Goal: Task Accomplishment & Management: Manage account settings

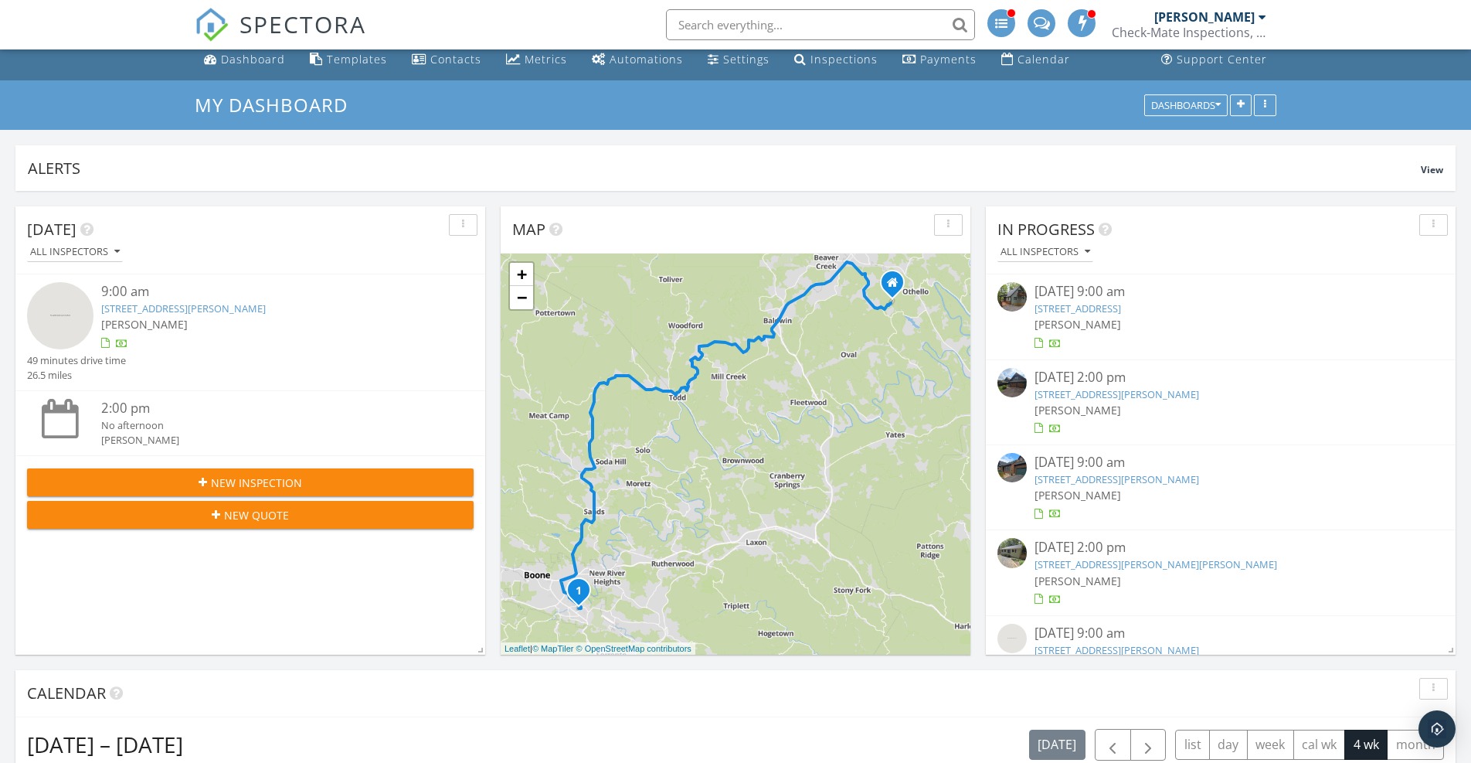
scroll to position [10, 0]
click at [1121, 307] on link "154 Breezy Ln , DEEP GAP, NC 28618" at bounding box center [1077, 308] width 87 height 14
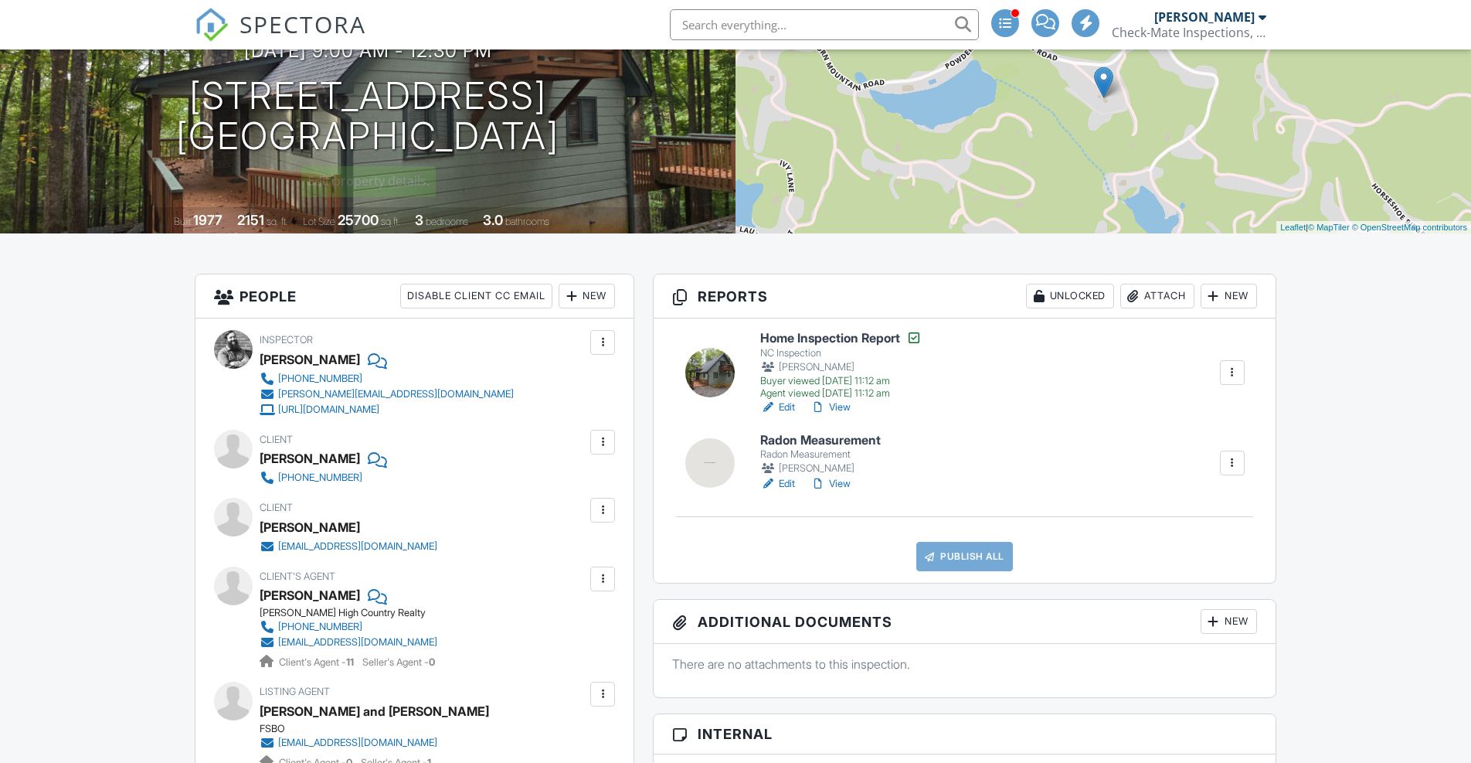
scroll to position [258, 0]
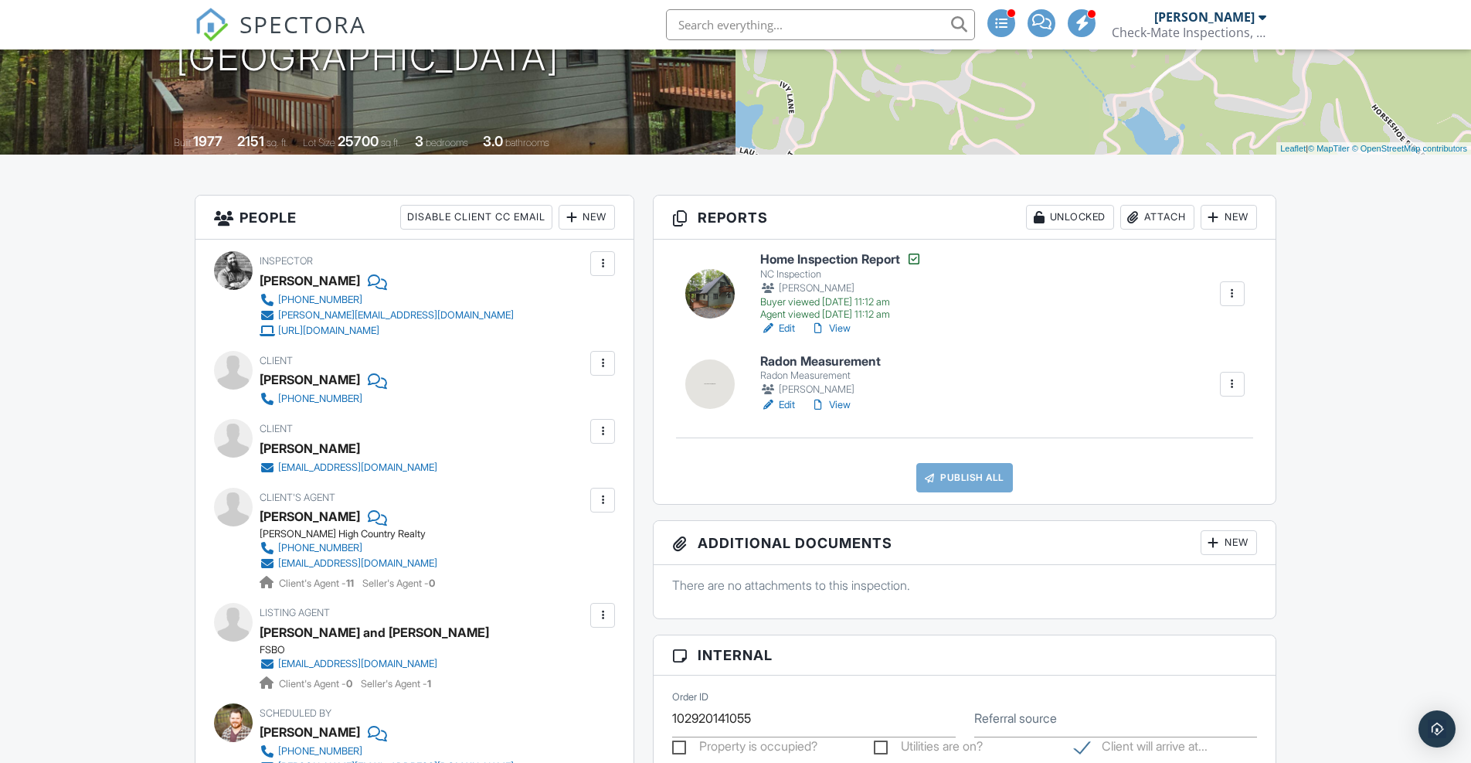
click at [1152, 218] on div "Attach" at bounding box center [1157, 217] width 74 height 25
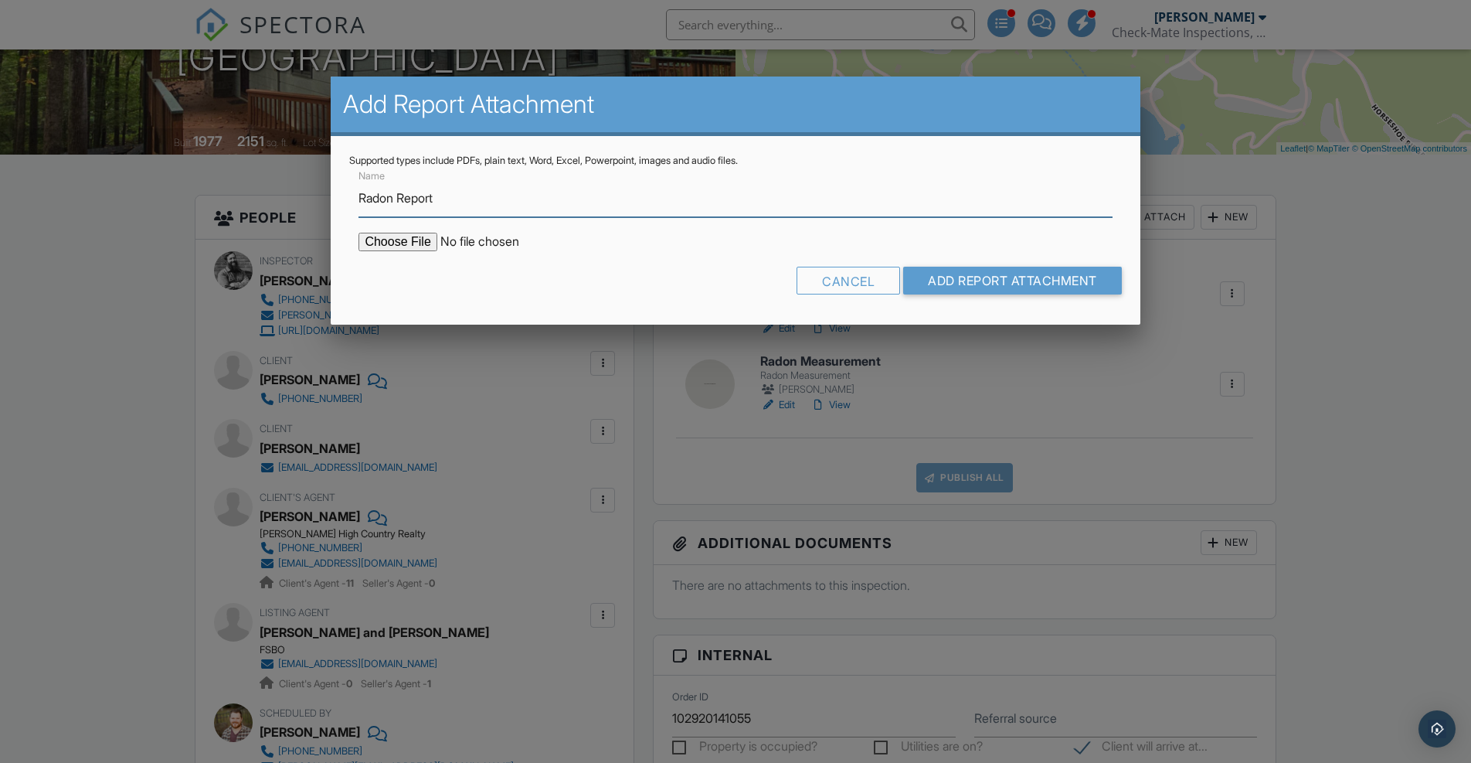
type input "Radon Report"
click at [431, 237] on input "file" at bounding box center [489, 242] width 263 height 19
type input "C:\fakepath\154Breezy.pdf"
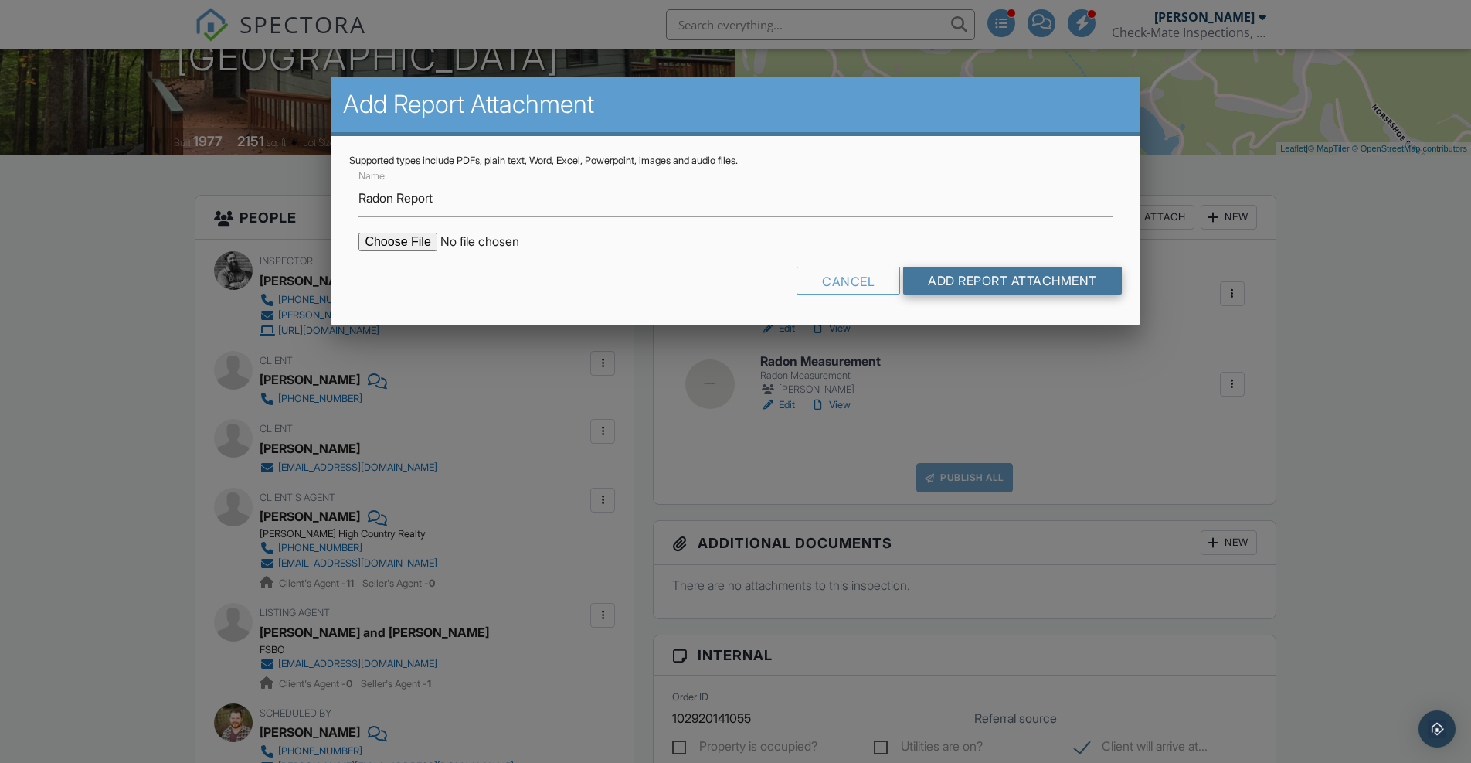
click at [1034, 274] on input "Add Report Attachment" at bounding box center [1012, 281] width 219 height 28
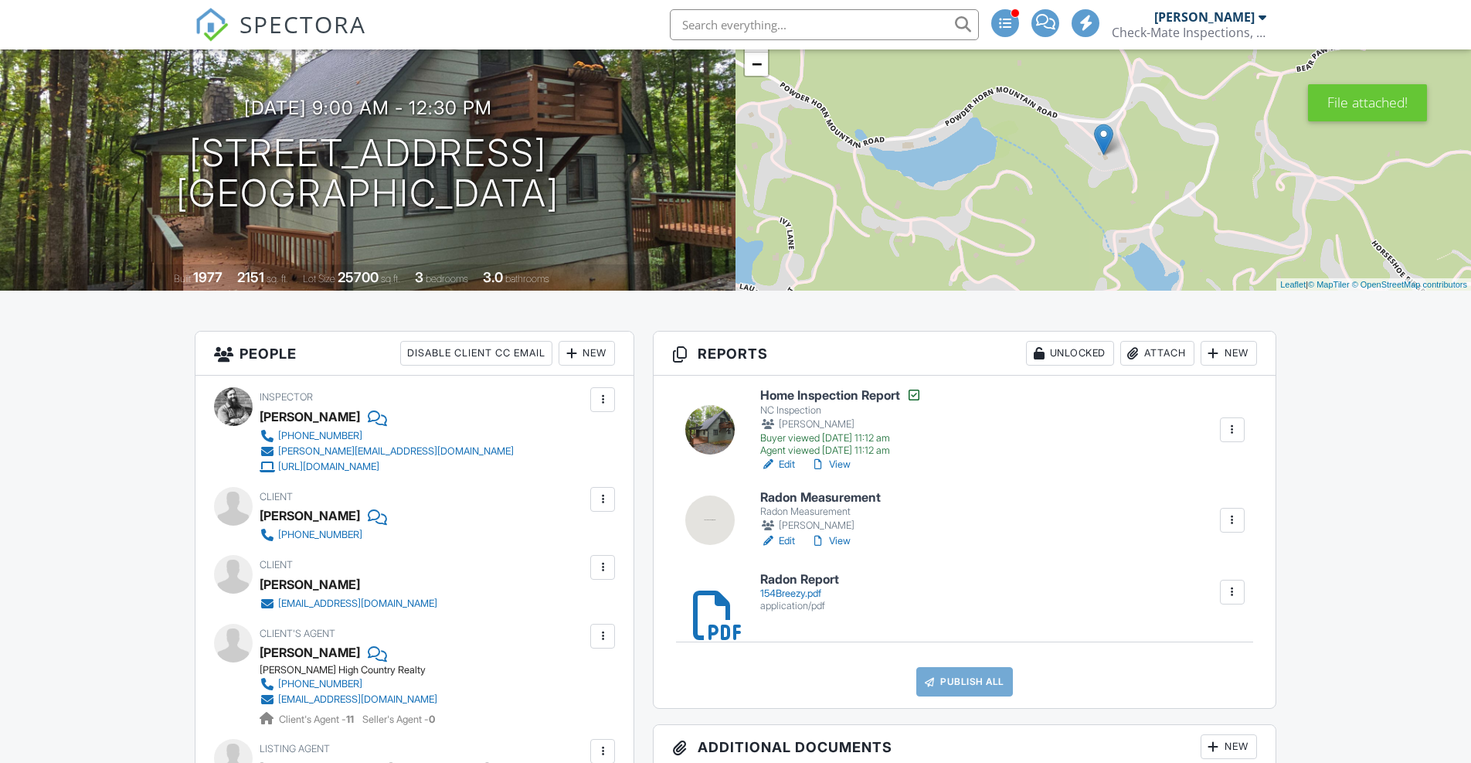
scroll to position [168, 0]
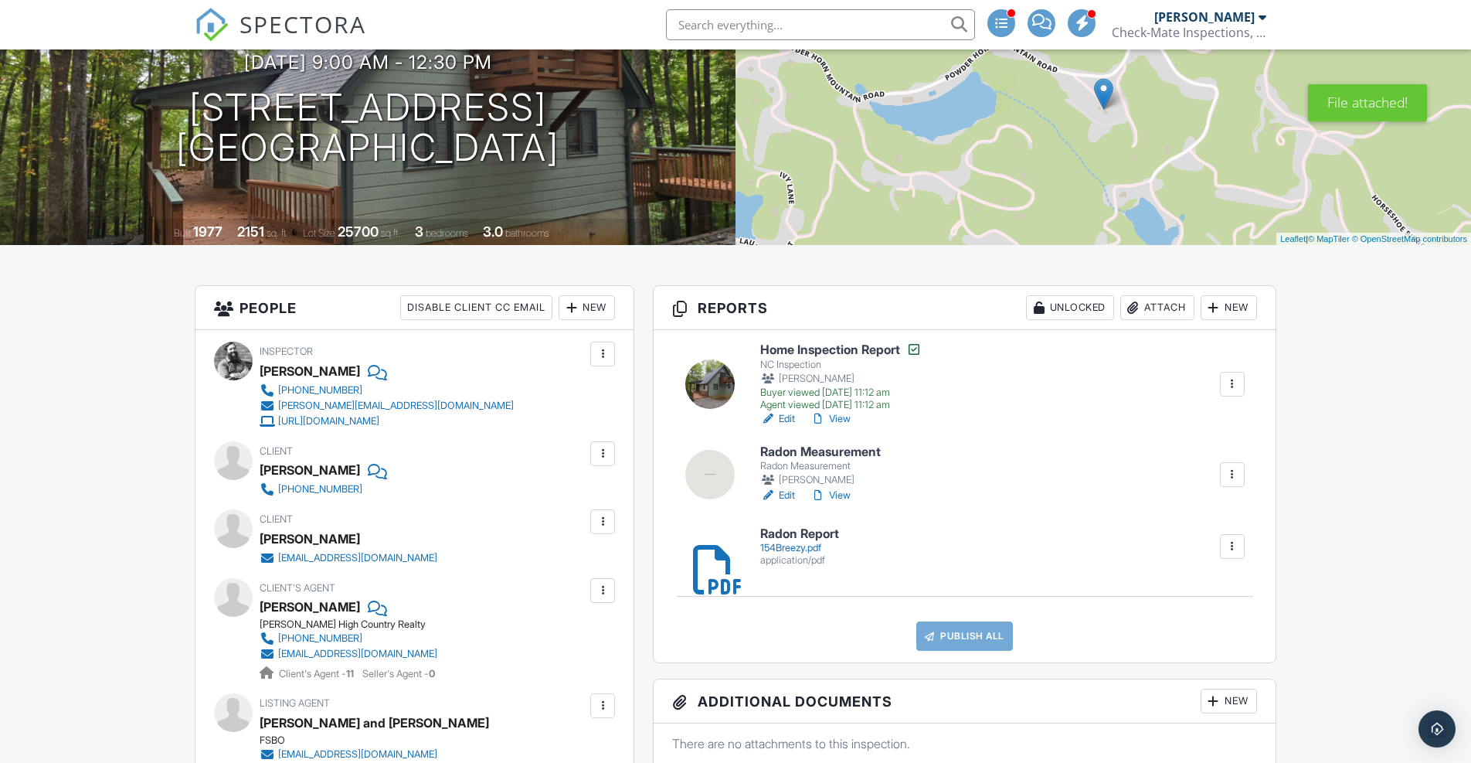
click at [1231, 478] on div at bounding box center [1232, 474] width 15 height 15
click at [1147, 658] on div "Delete" at bounding box center [1163, 666] width 32 height 17
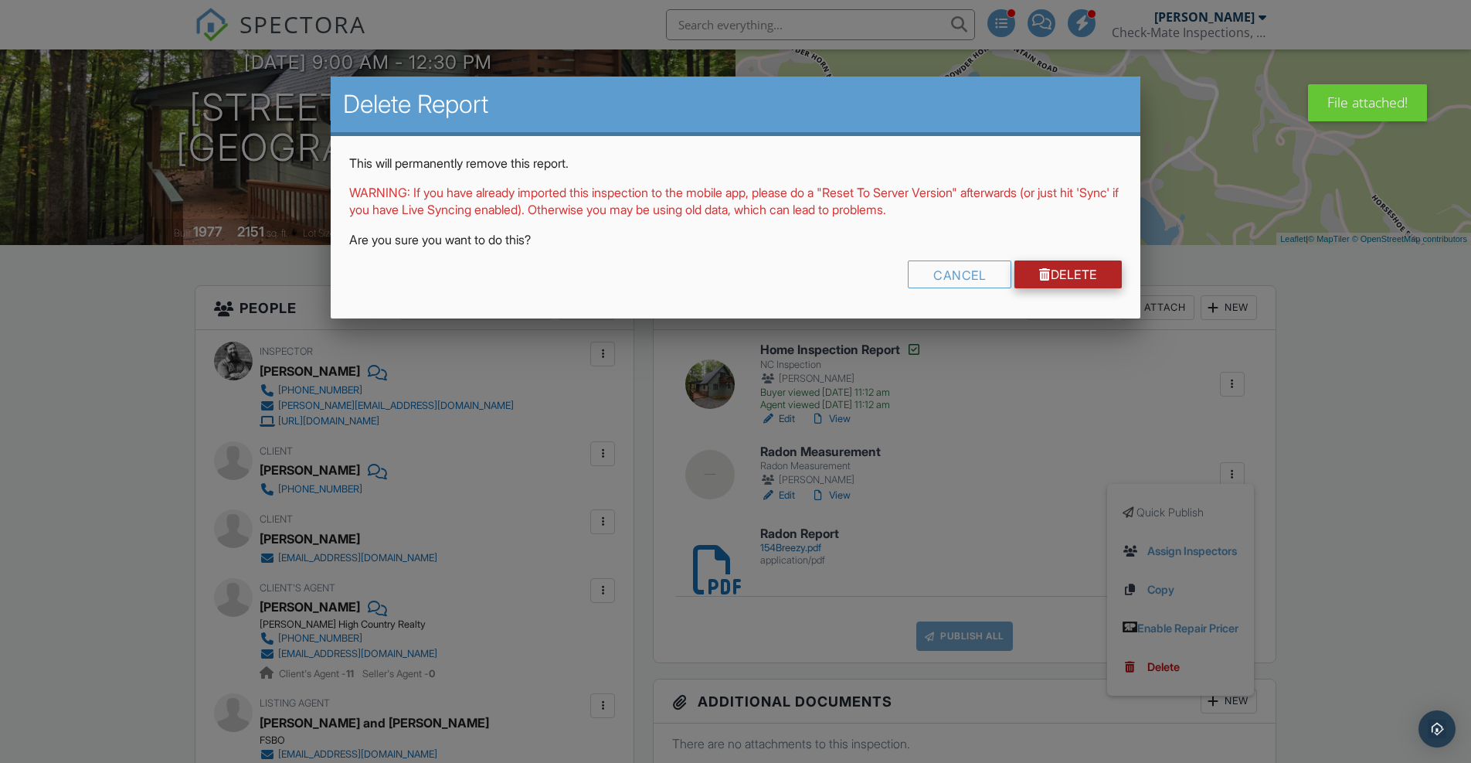
click at [1061, 275] on link "Delete" at bounding box center [1067, 274] width 107 height 28
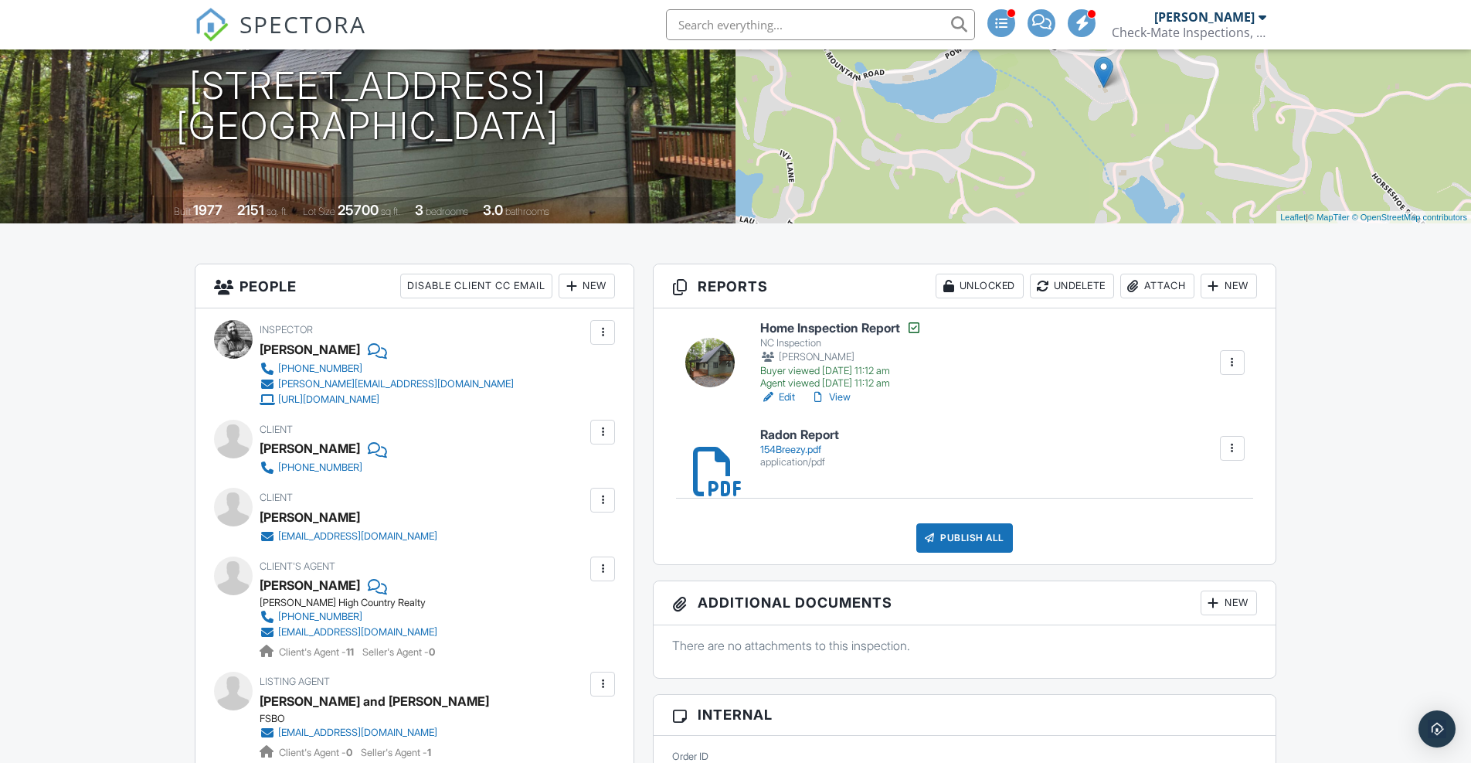
scroll to position [209, 0]
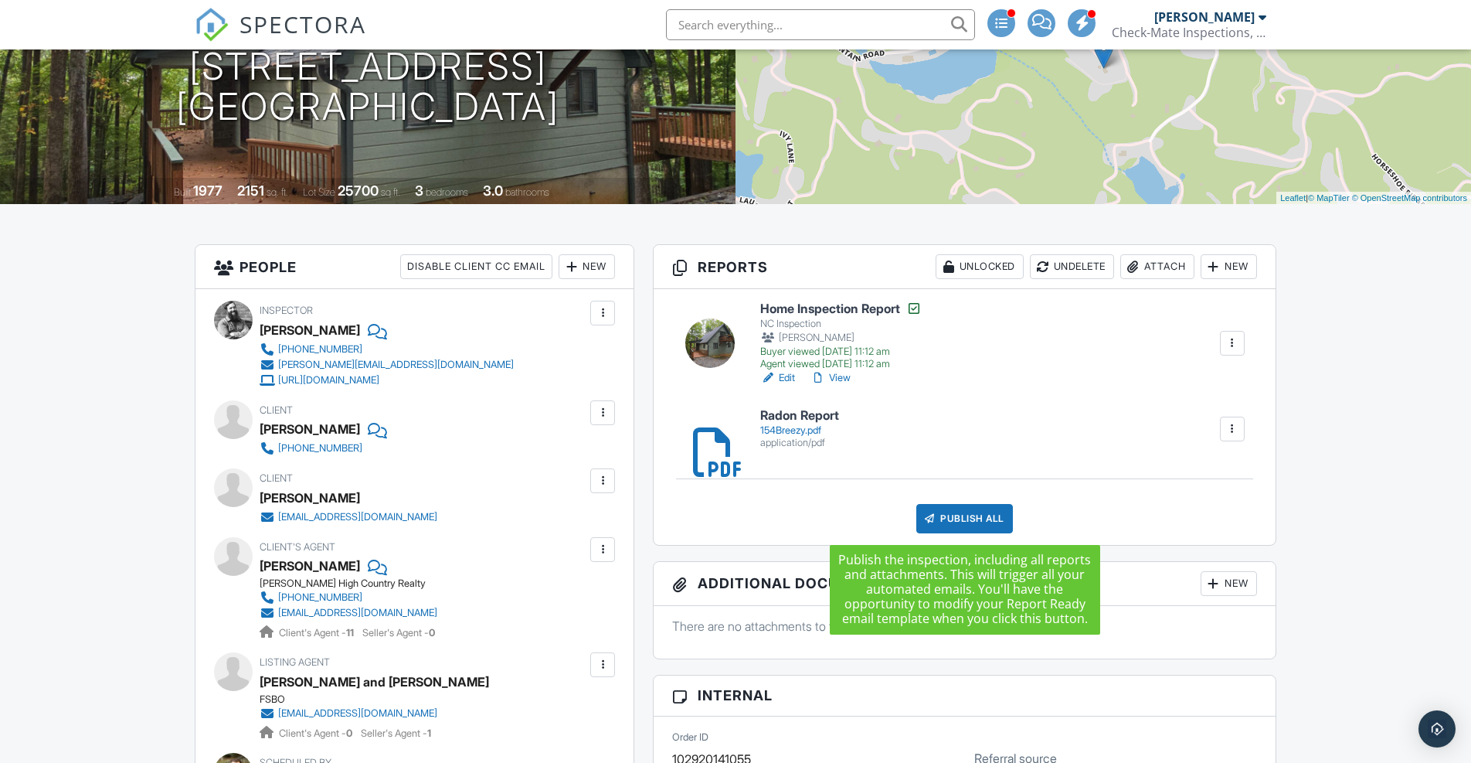
click at [967, 513] on div "Publish All" at bounding box center [964, 518] width 97 height 29
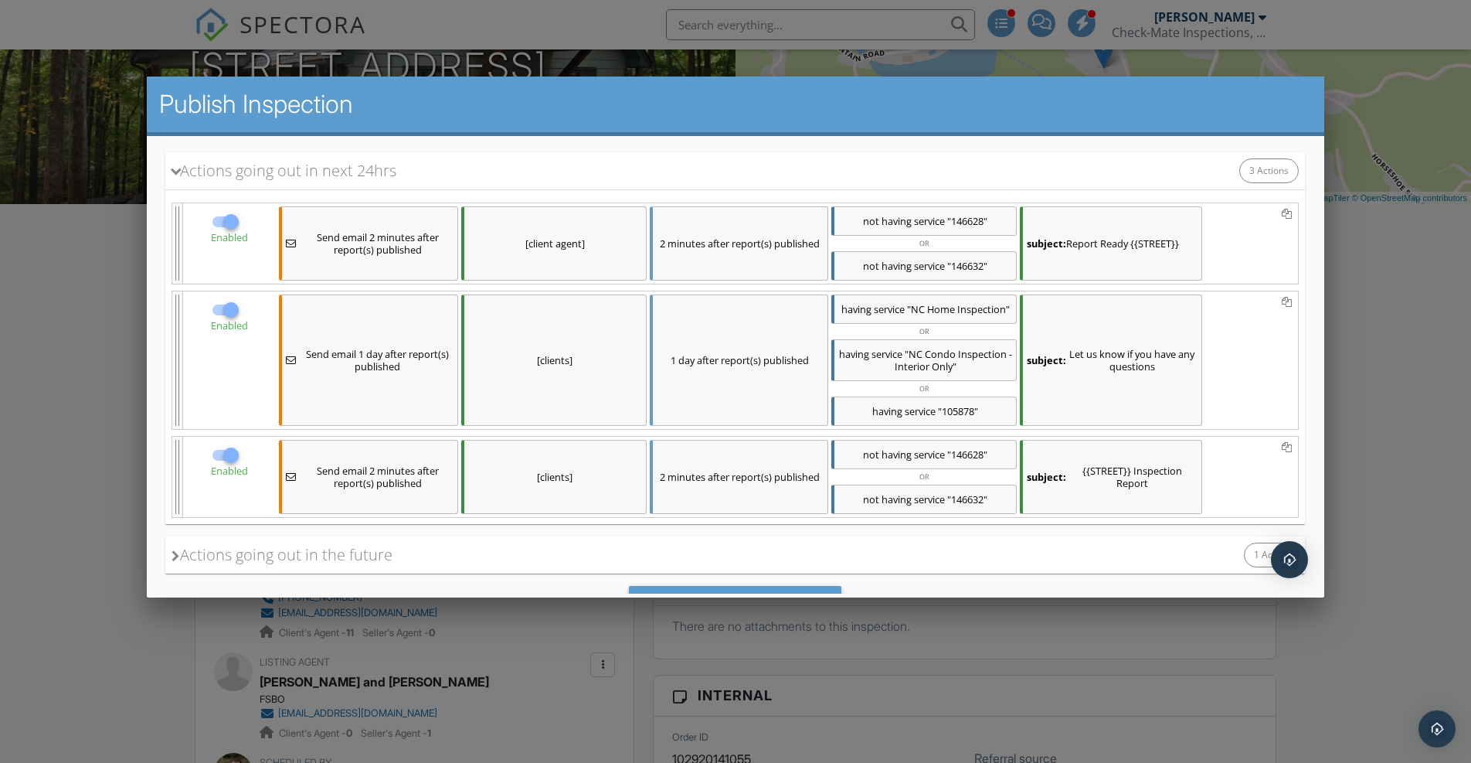
scroll to position [230, 0]
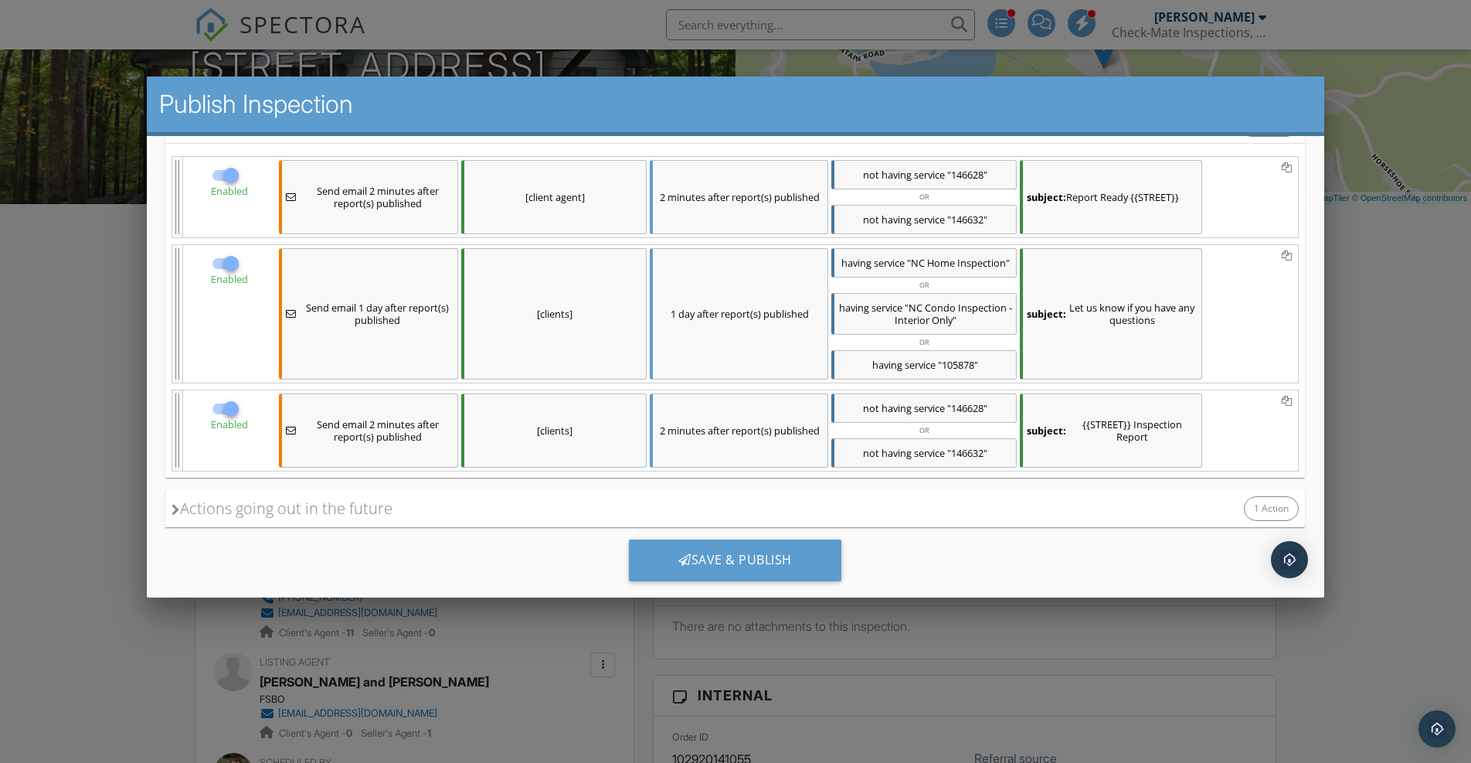
click at [233, 260] on div at bounding box center [231, 263] width 26 height 26
checkbox input "false"
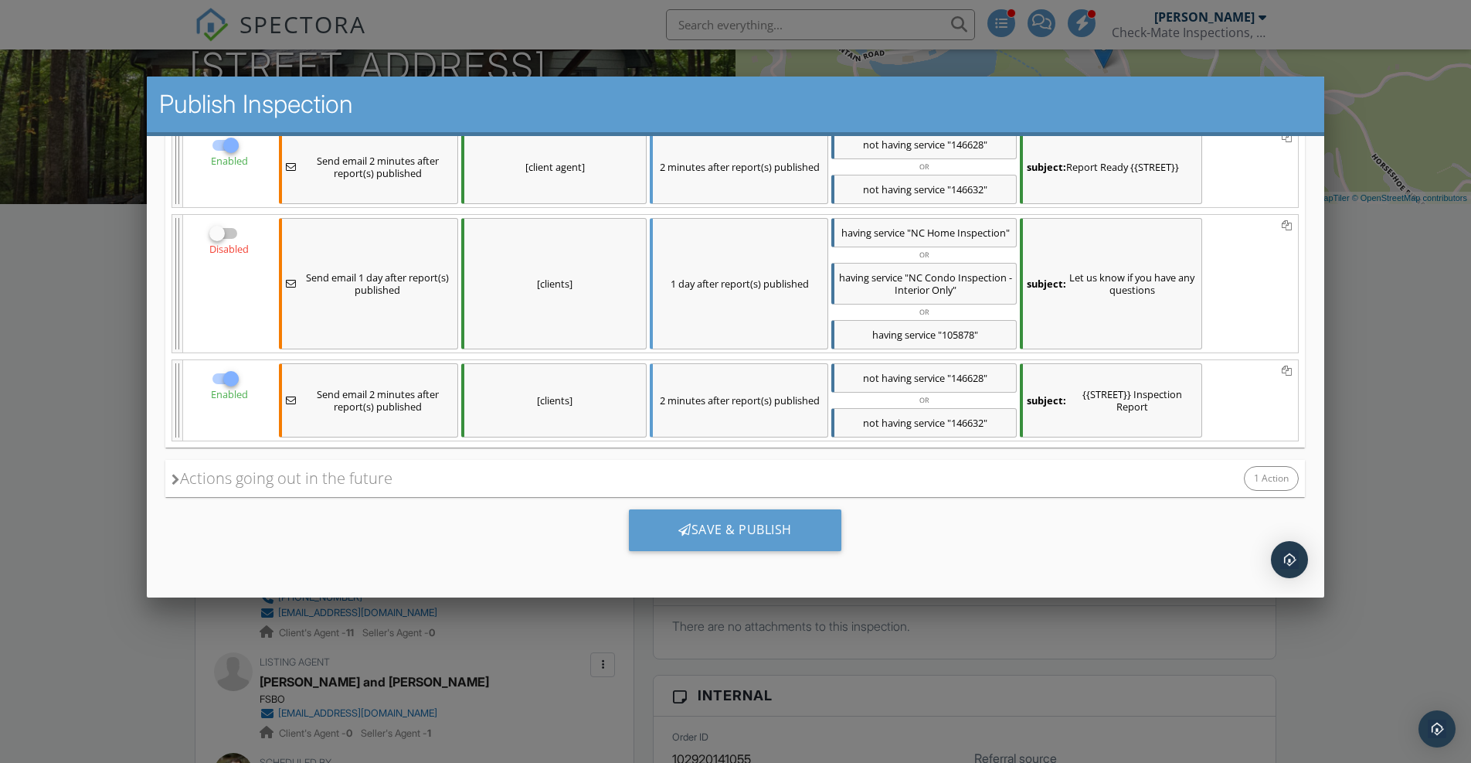
scroll to position [260, 0]
click at [172, 478] on icon at bounding box center [176, 479] width 8 height 12
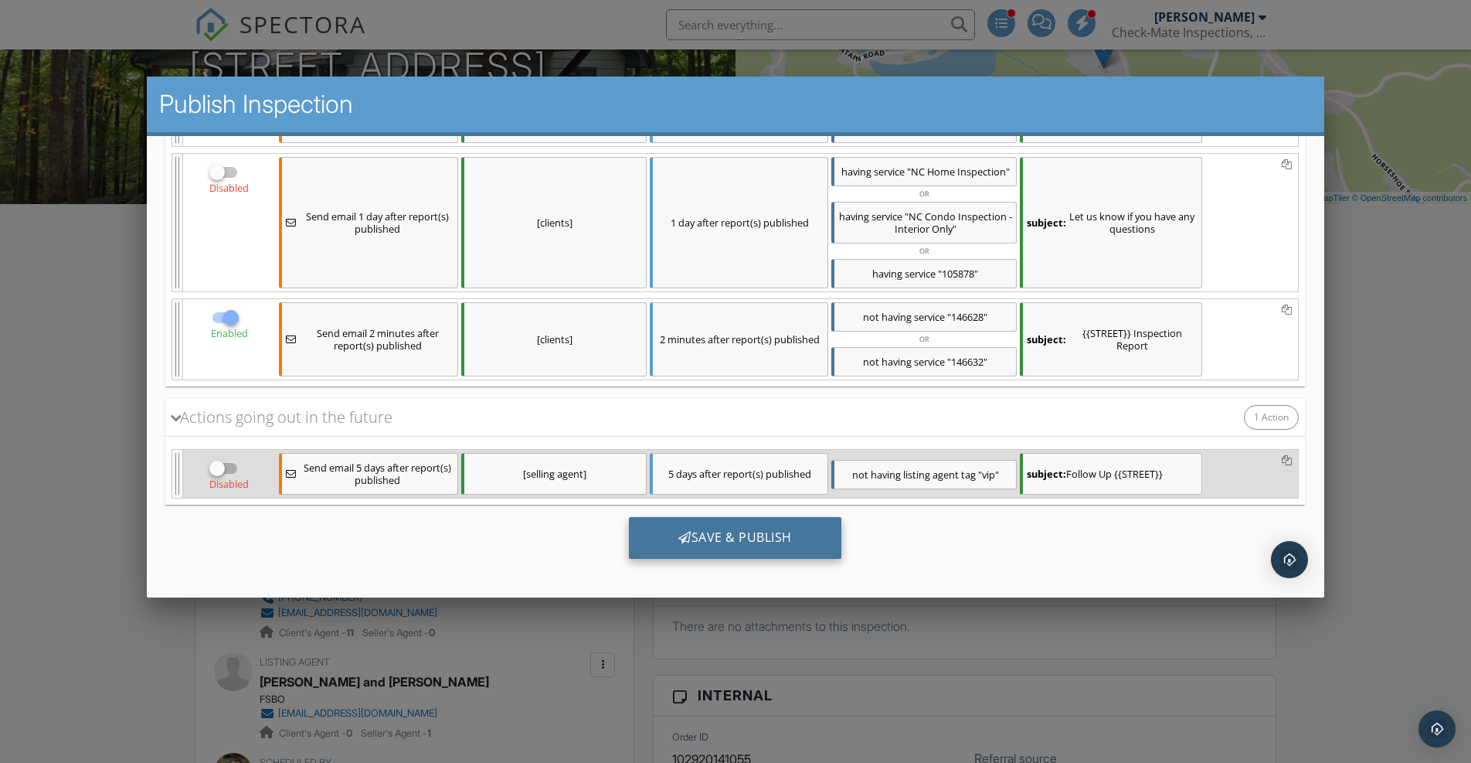
scroll to position [325, 0]
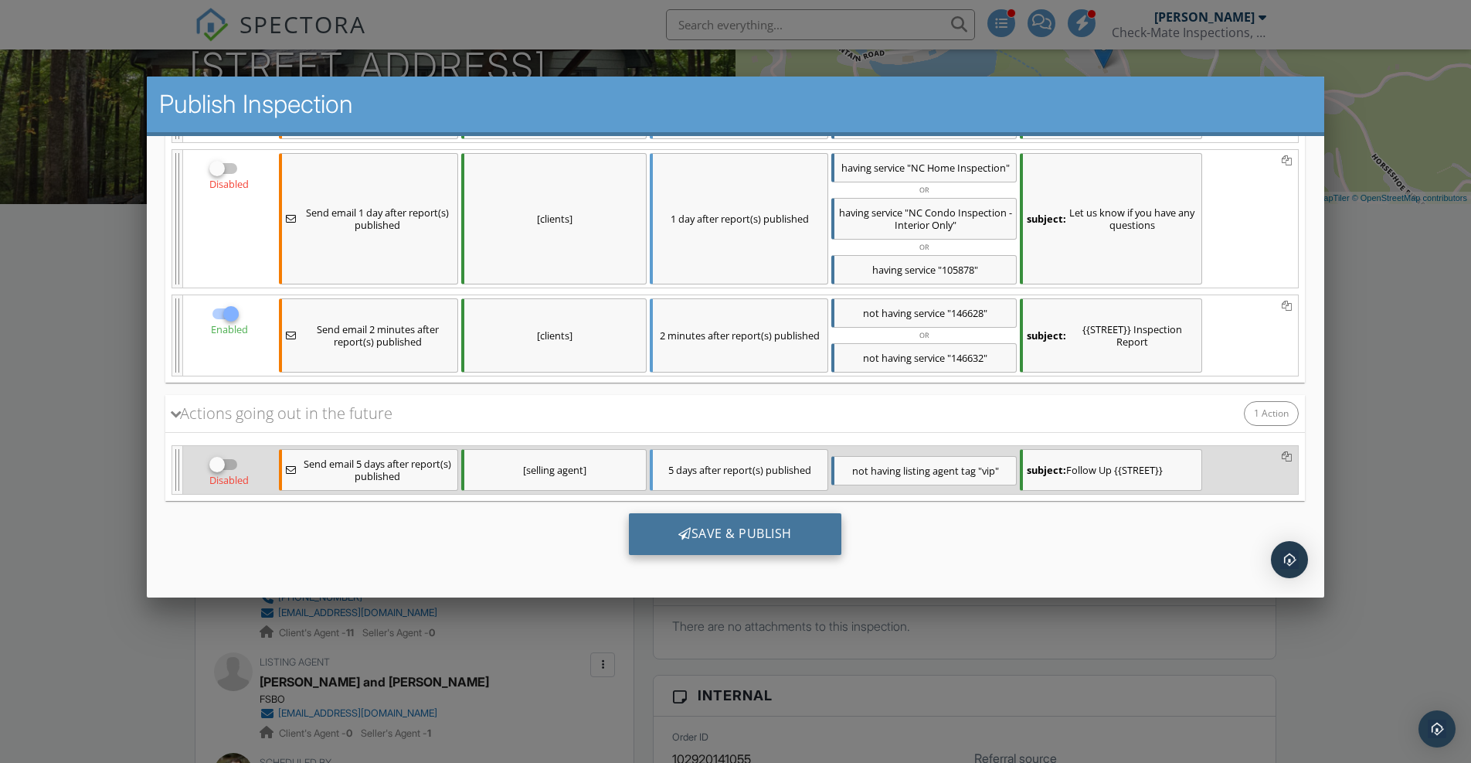
click at [769, 549] on div "Save & Publish" at bounding box center [735, 533] width 212 height 42
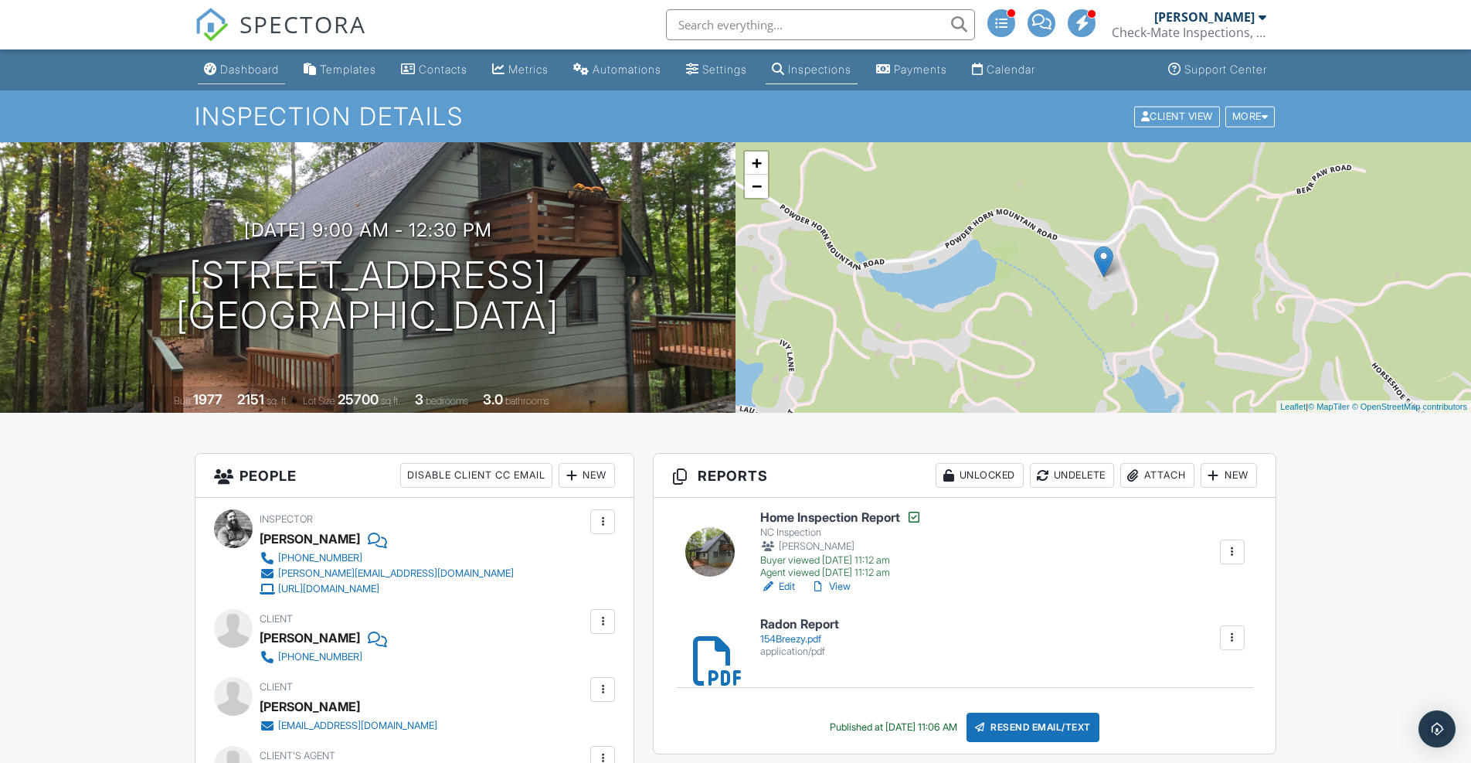
click at [236, 73] on div "Dashboard" at bounding box center [249, 69] width 59 height 13
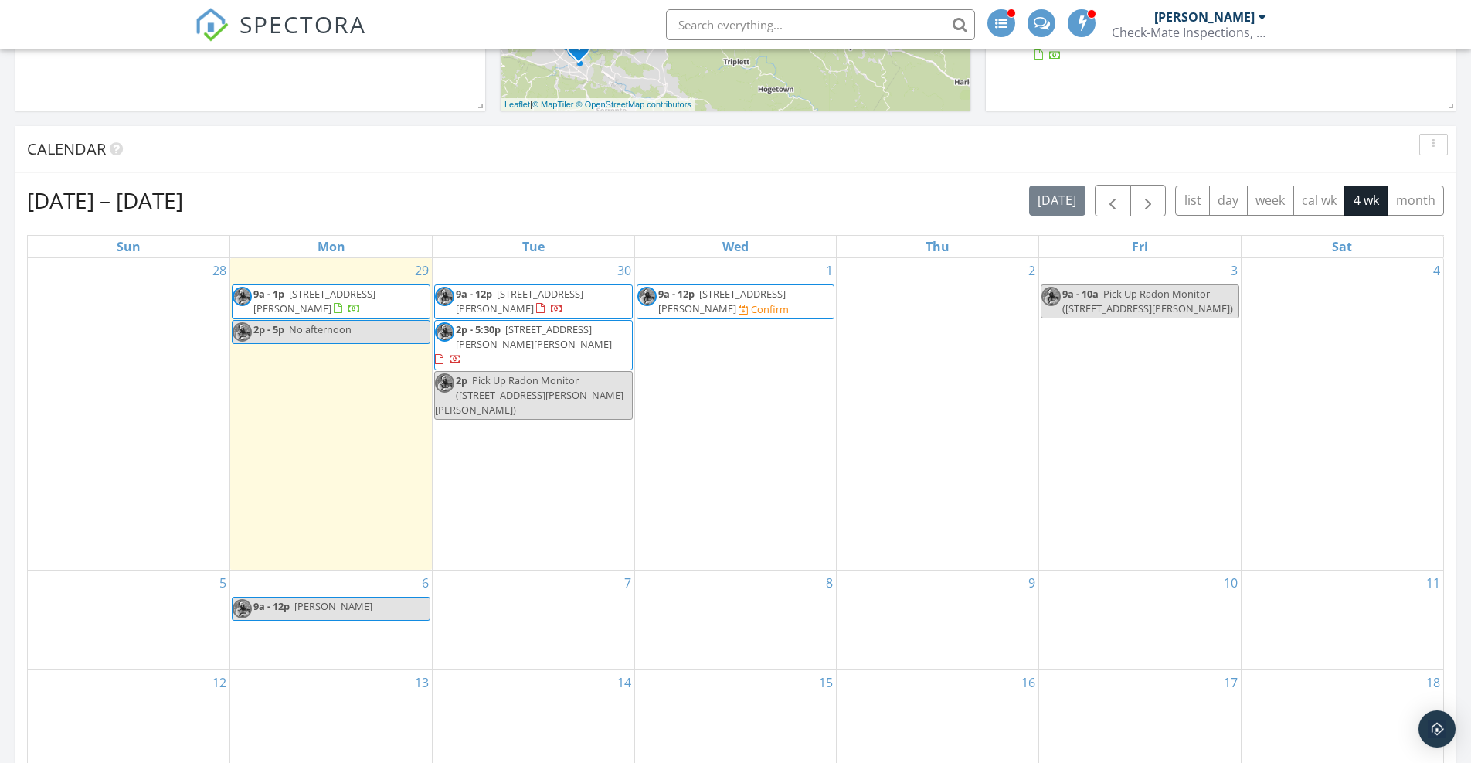
scroll to position [557, 0]
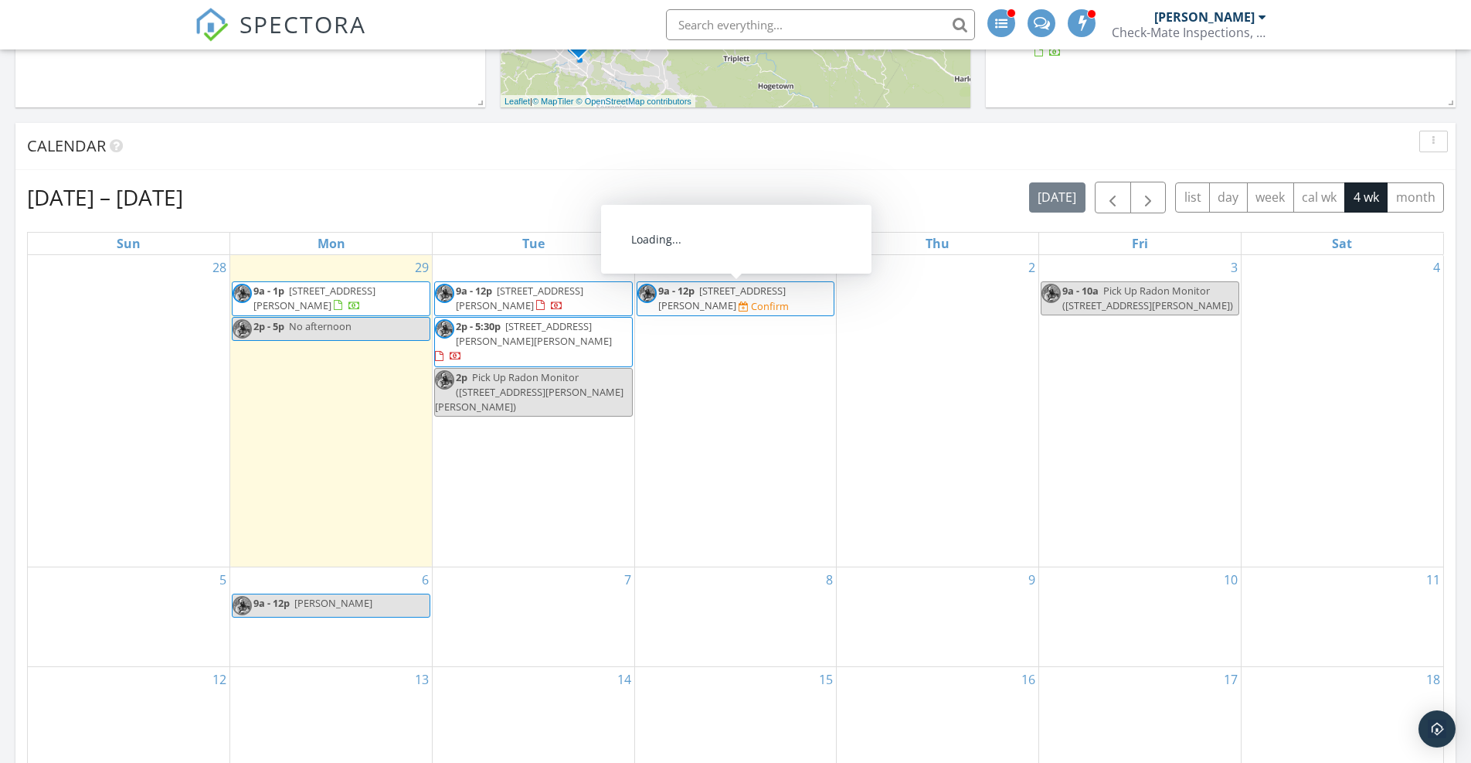
click at [786, 299] on span "9a - 12p 233 Ridge View Dr B, Boone 28607 Confirm" at bounding box center [735, 299] width 197 height 30
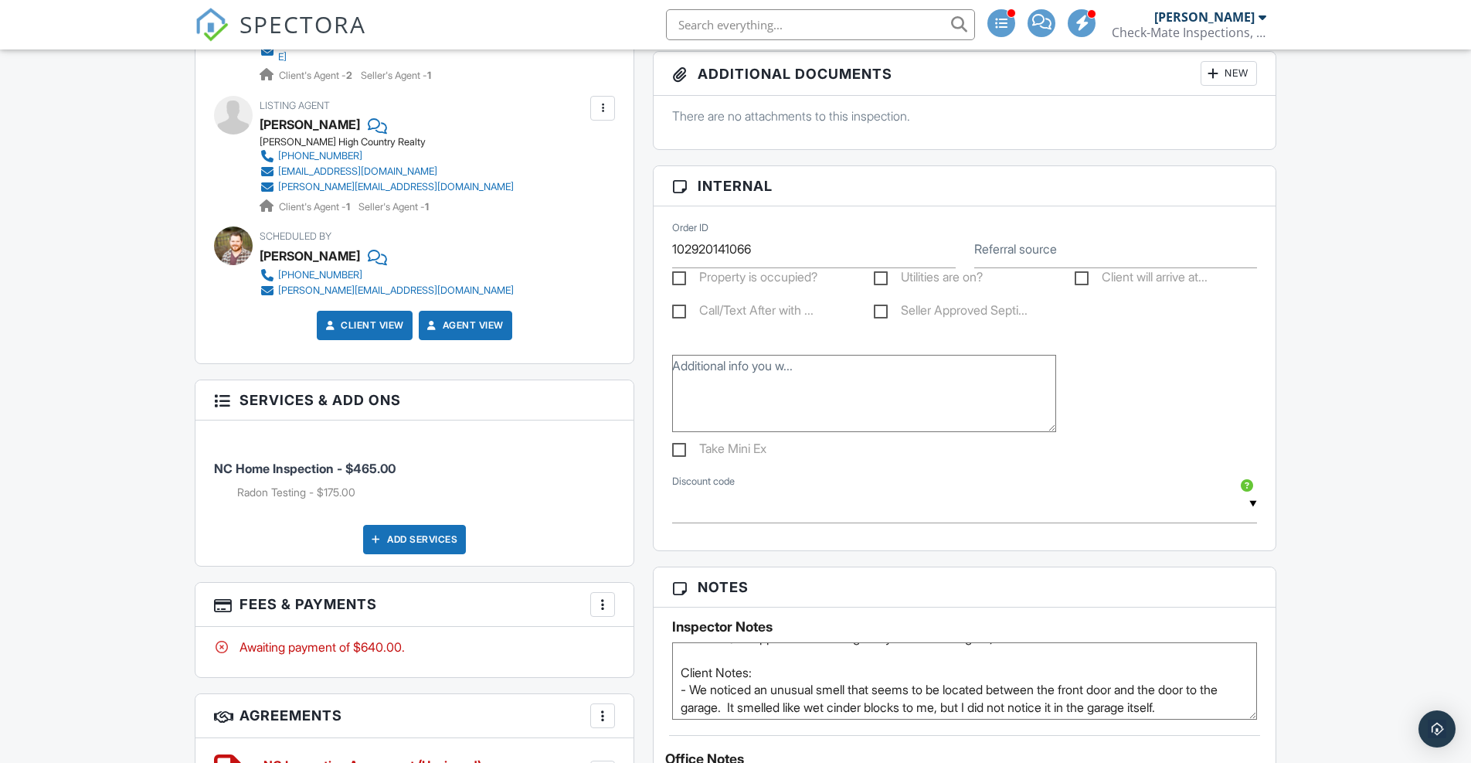
scroll to position [23, 0]
click at [764, 668] on textarea "Access: (ST Approved - awaiting 1 Day Code from Agent) Client Notes: - We notic…" at bounding box center [964, 680] width 585 height 77
click at [1341, 589] on div "Dashboard Templates Contacts Metrics Automations Settings Inspections Payments …" at bounding box center [735, 490] width 1471 height 2594
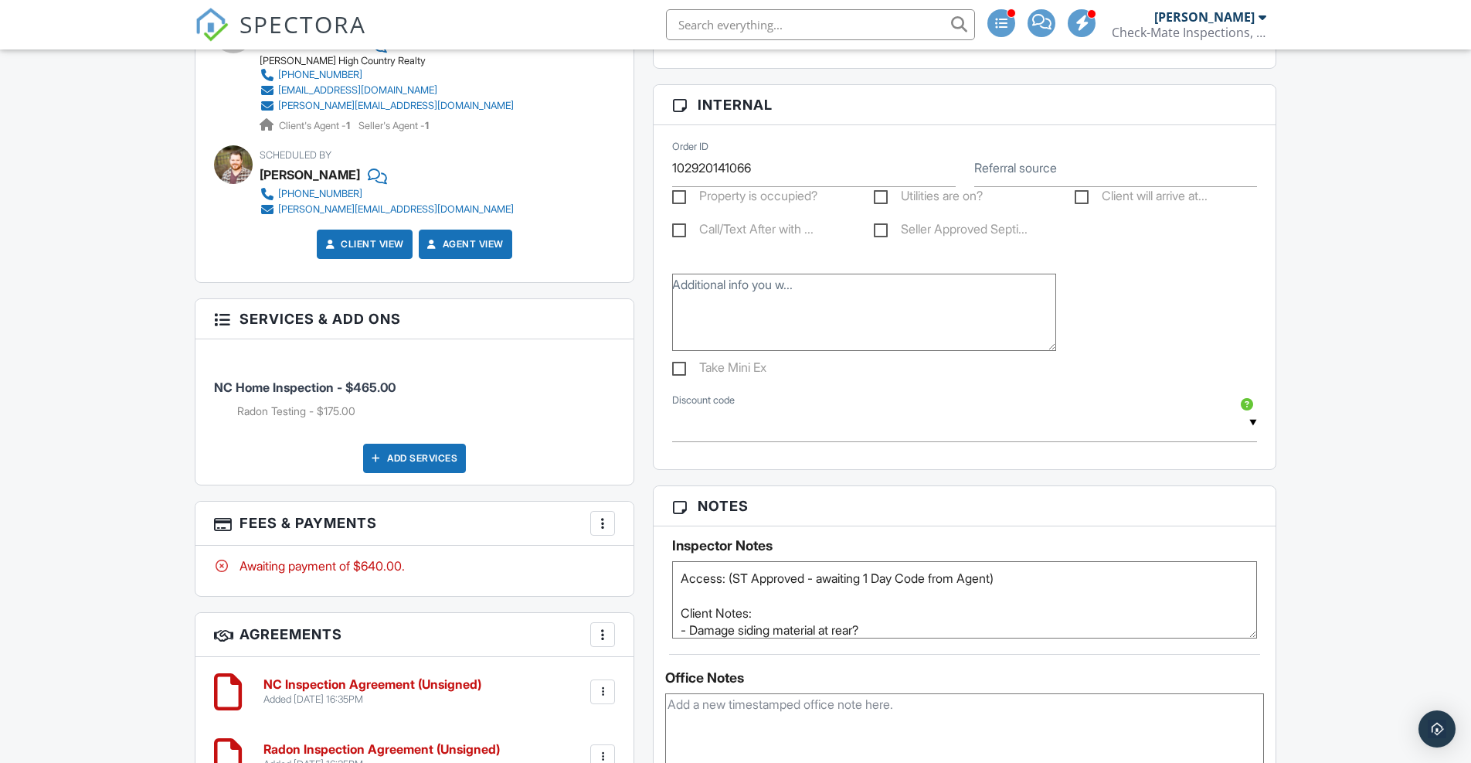
scroll to position [0, 0]
drag, startPoint x: 733, startPoint y: 573, endPoint x: 1027, endPoint y: 574, distance: 293.6
click at [1027, 574] on textarea "Access: (ST Approved - awaiting 1 Day Code from Agent) Client Notes: - We notic…" at bounding box center [964, 599] width 585 height 77
paste textarea "1893335"
type textarea "Access: MLS Code 1893335 Client Notes: - Damage siding material at rear? - We n…"
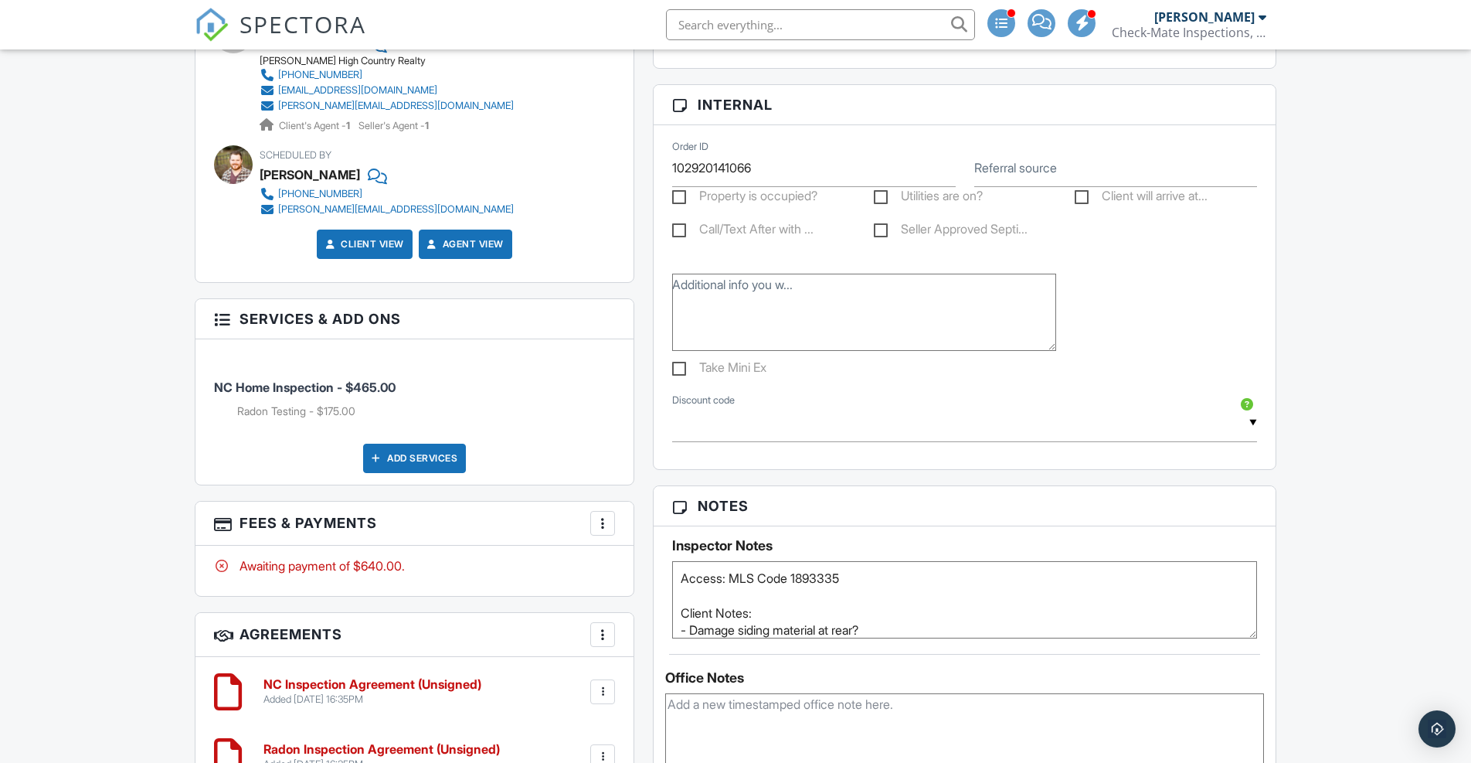
click at [640, 562] on div "People Disable Client CC Email New Inspector Client Client's Agent Listing Agen…" at bounding box center [414, 239] width 458 height 1148
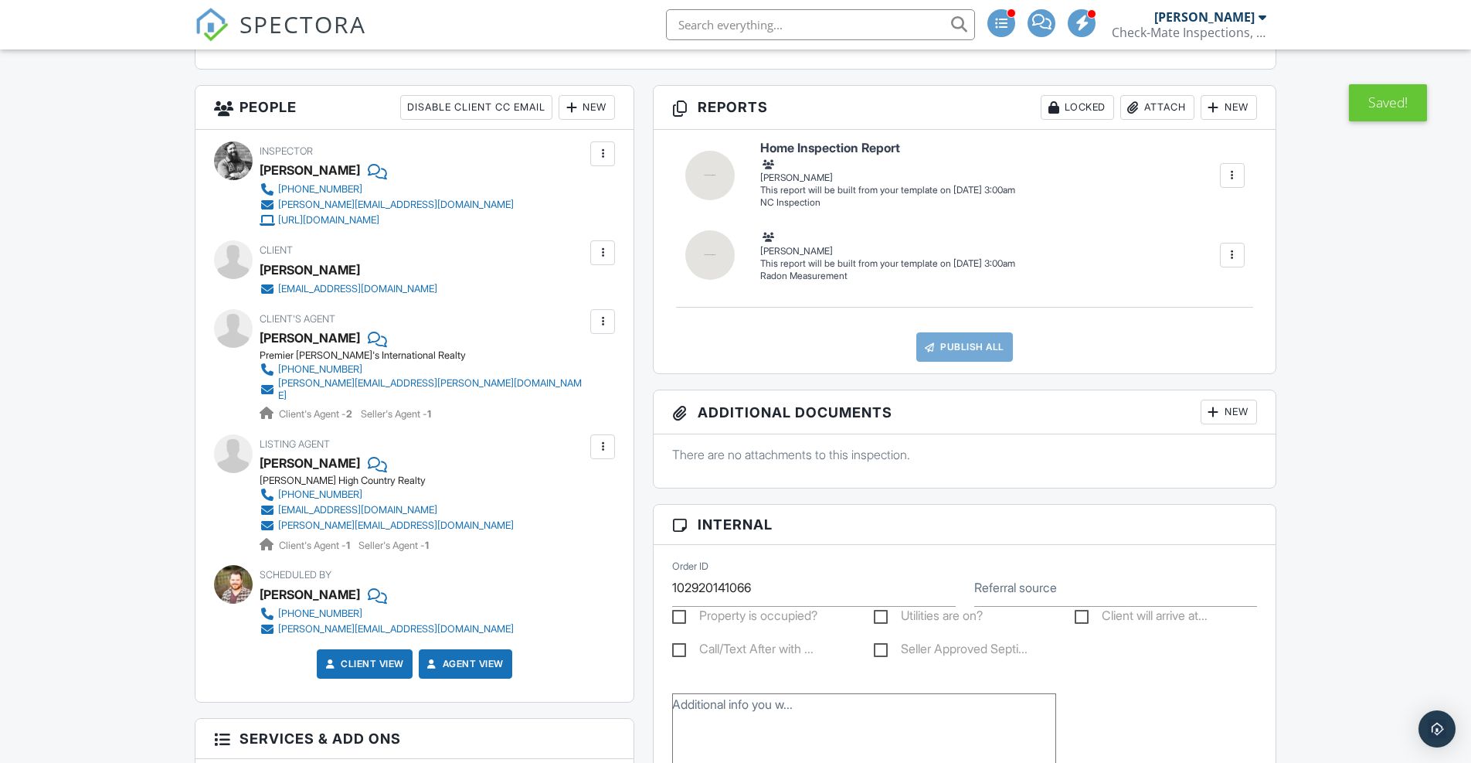
scroll to position [519, 0]
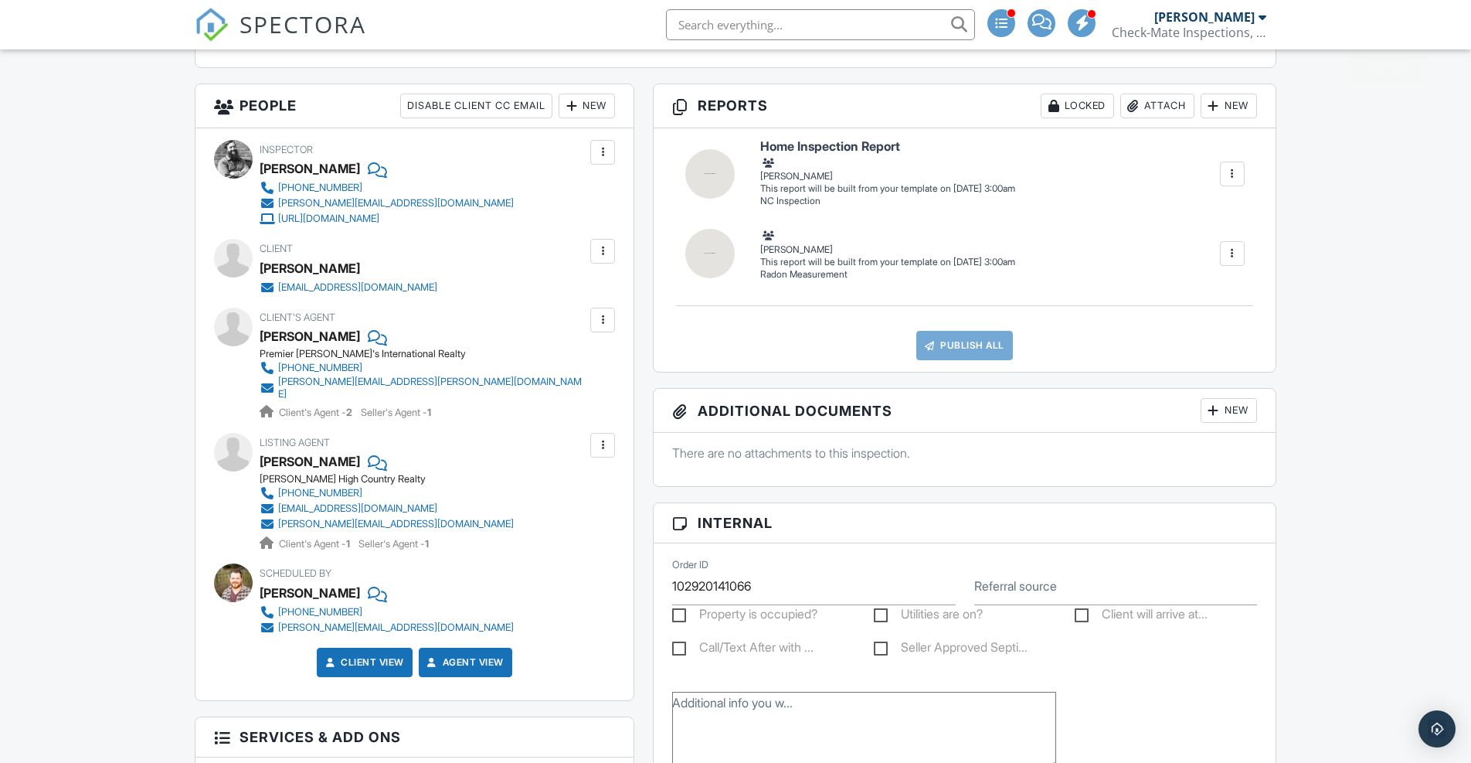
click at [1089, 606] on label "Client will arrive at..." at bounding box center [1141, 615] width 133 height 19
click at [1085, 611] on input "Client will arrive at..." at bounding box center [1080, 616] width 10 height 10
checkbox input "true"
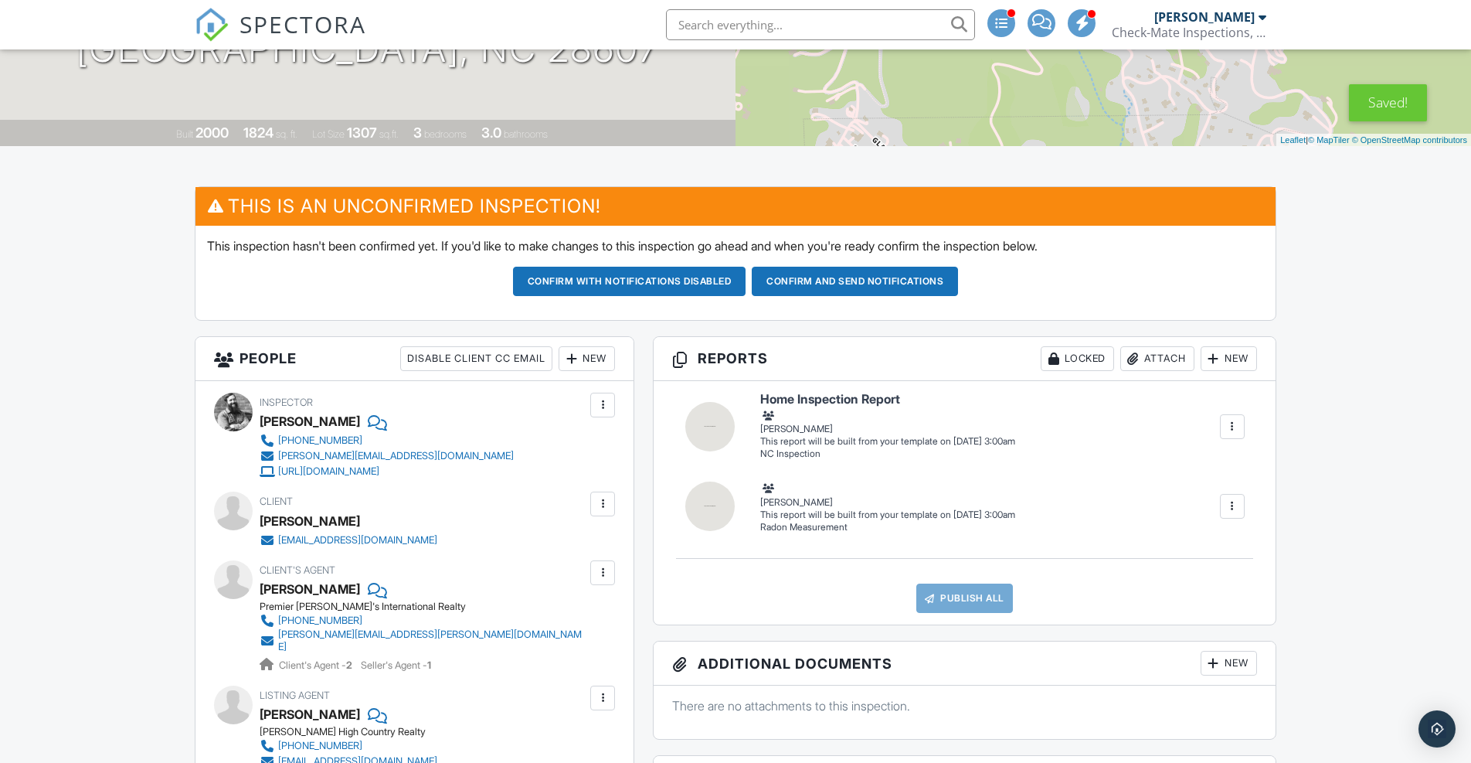
scroll to position [211, 0]
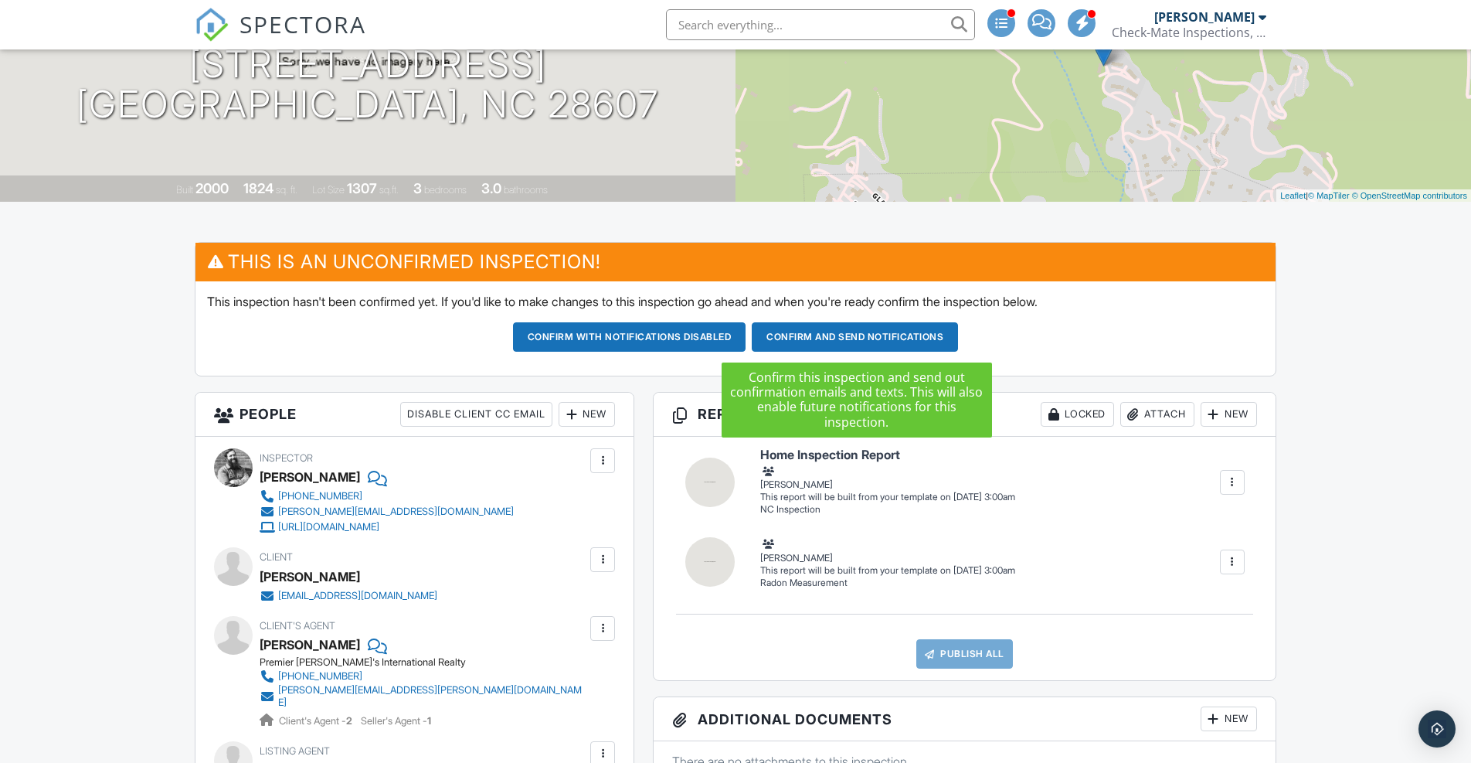
click at [847, 333] on button "Confirm and send notifications" at bounding box center [855, 336] width 206 height 29
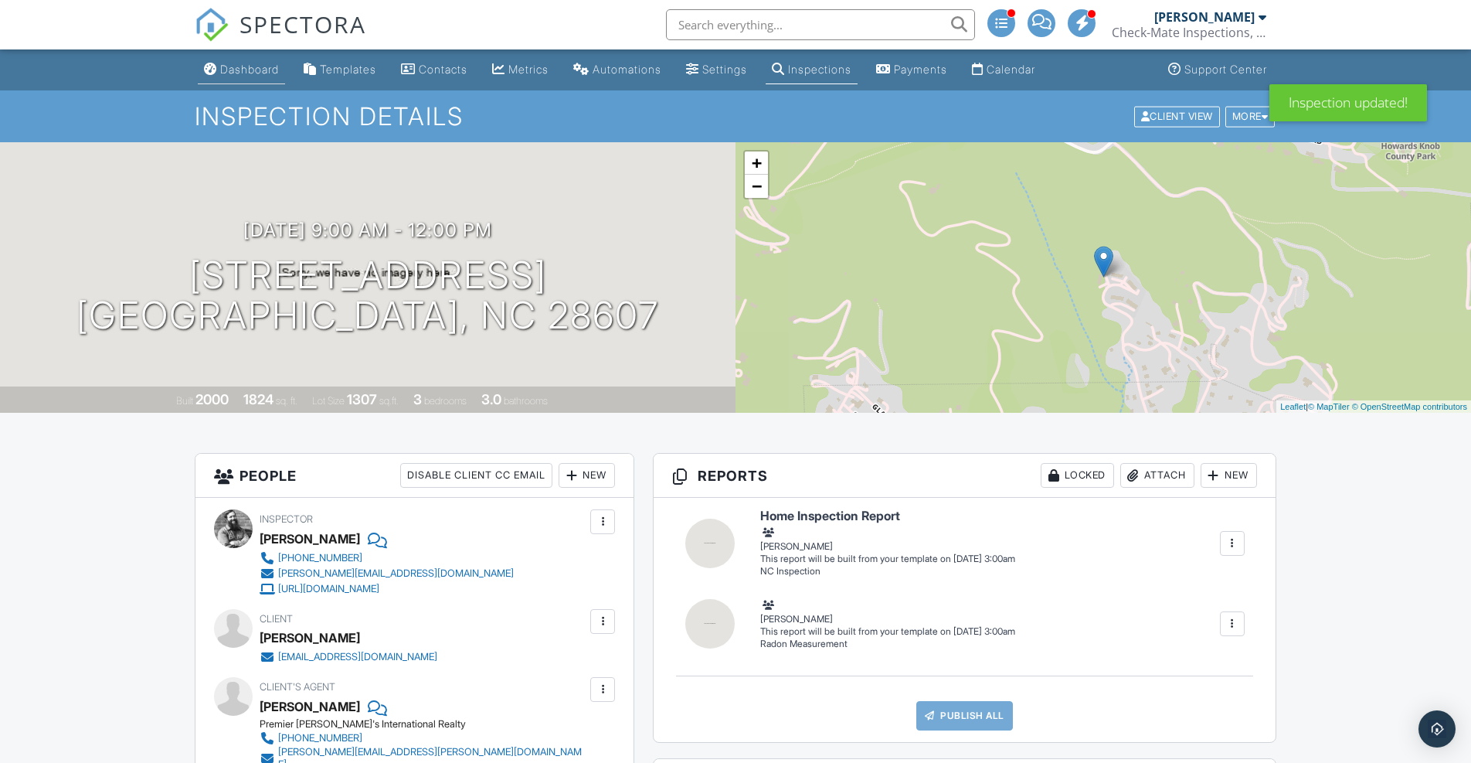
click at [248, 63] on div "Dashboard" at bounding box center [249, 69] width 59 height 13
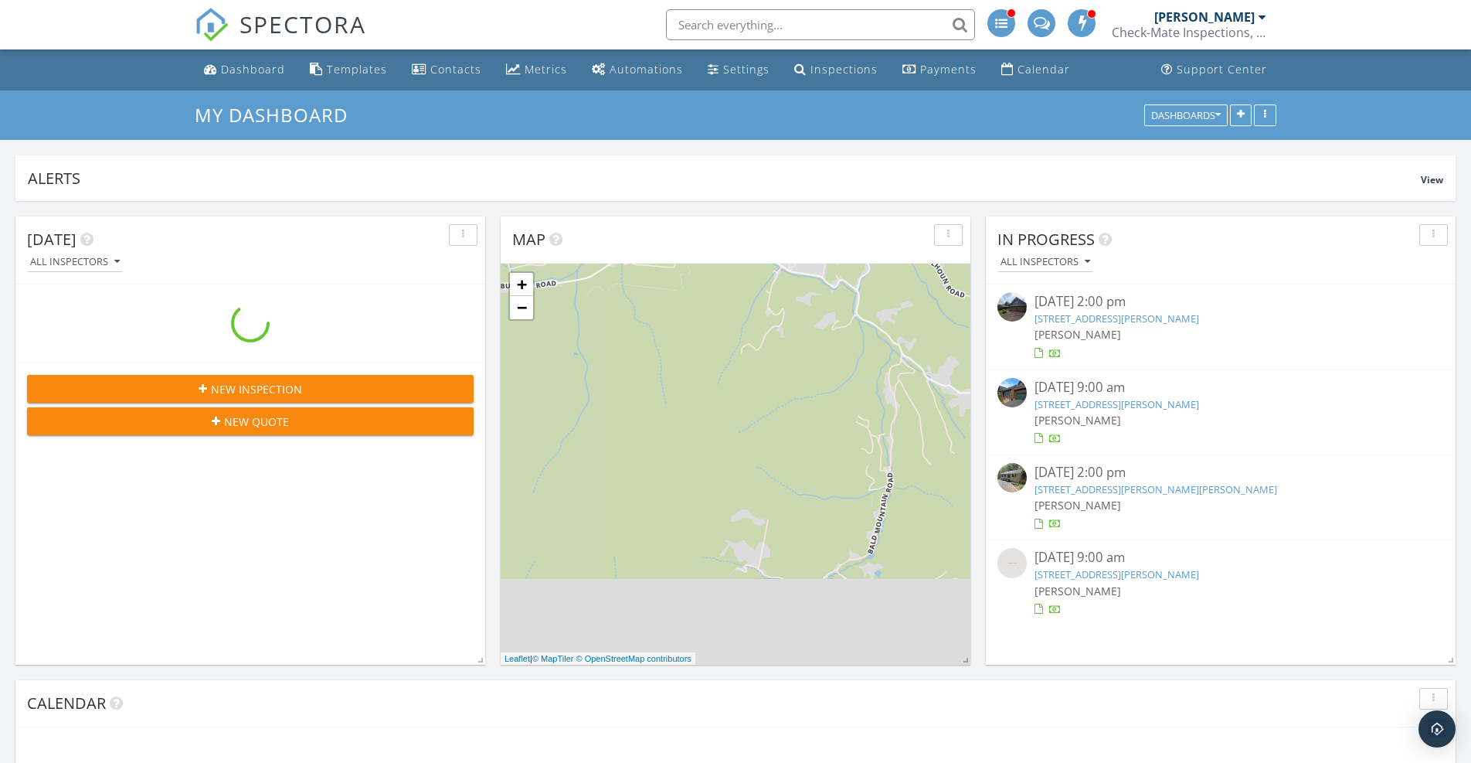
scroll to position [1948, 1472]
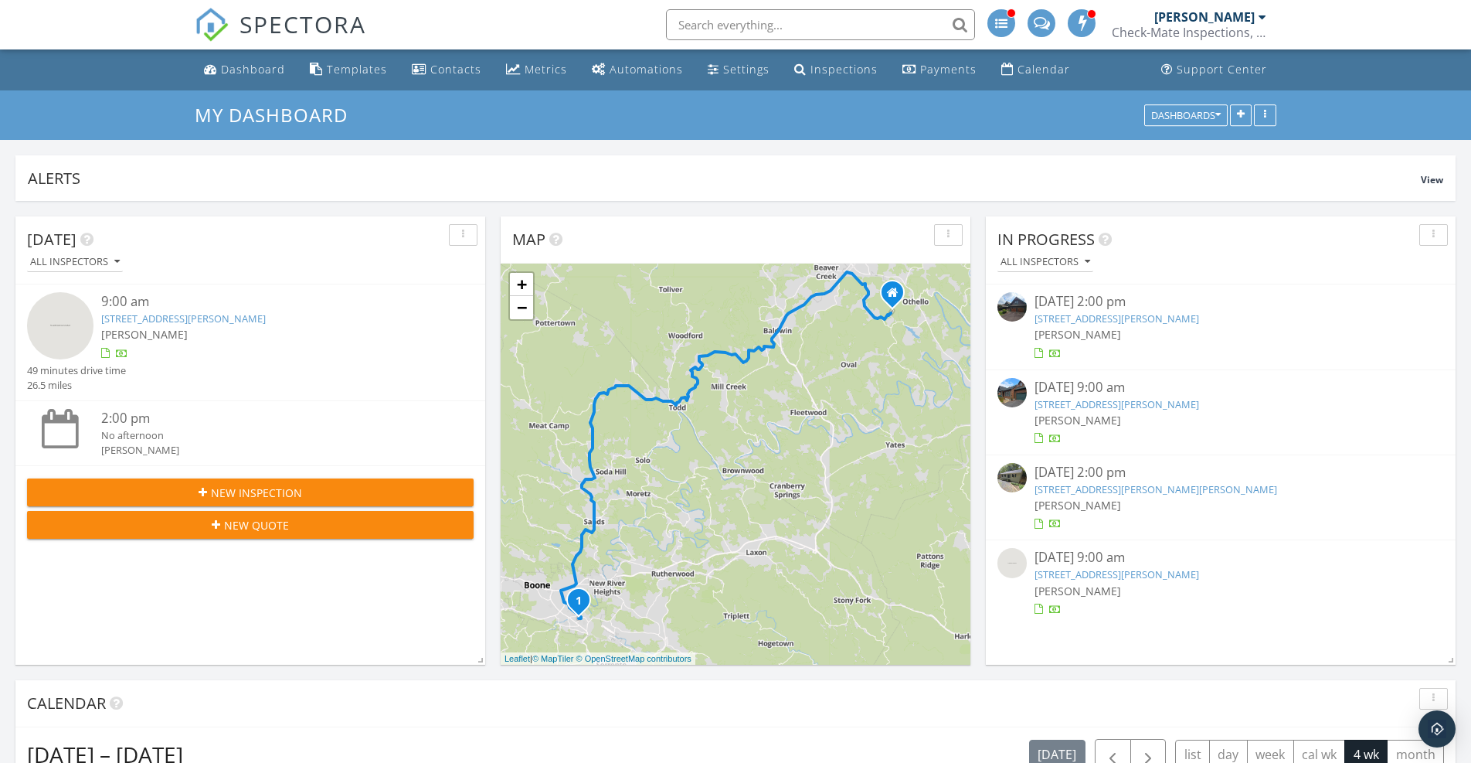
click at [1092, 488] on link "144 Jack Pine Loop, Newland, NC 28657" at bounding box center [1155, 489] width 243 height 14
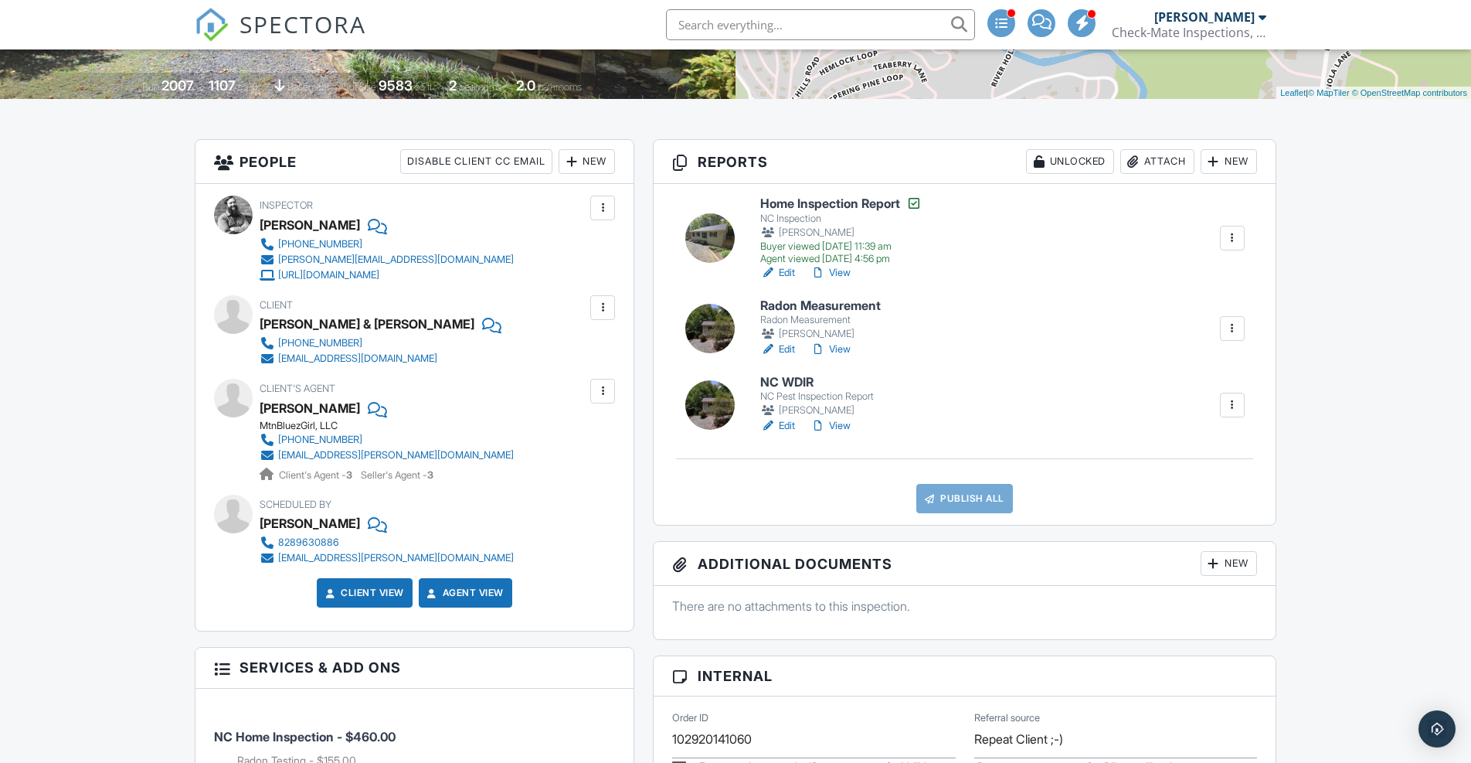
scroll to position [322, 0]
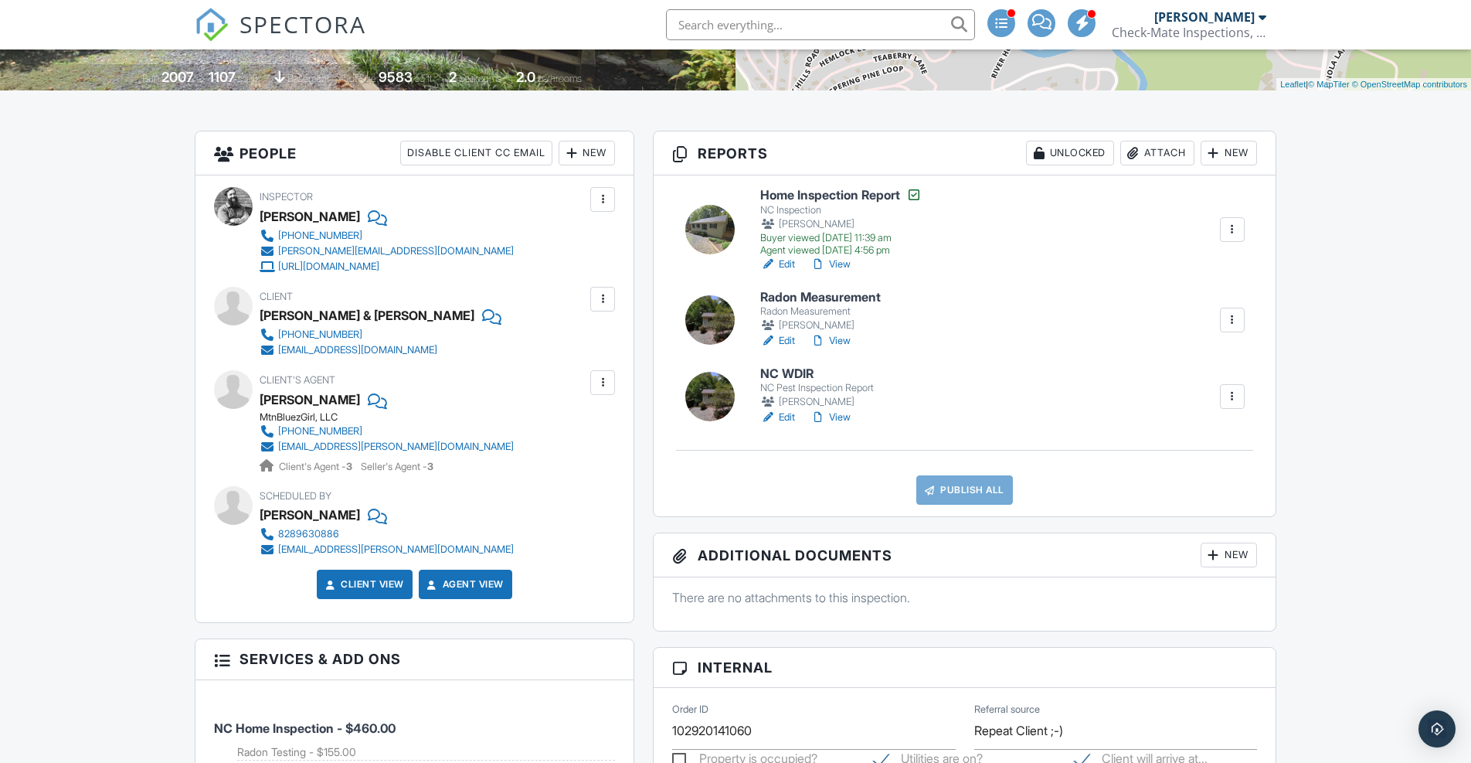
click at [1157, 154] on div "Attach" at bounding box center [1157, 153] width 74 height 25
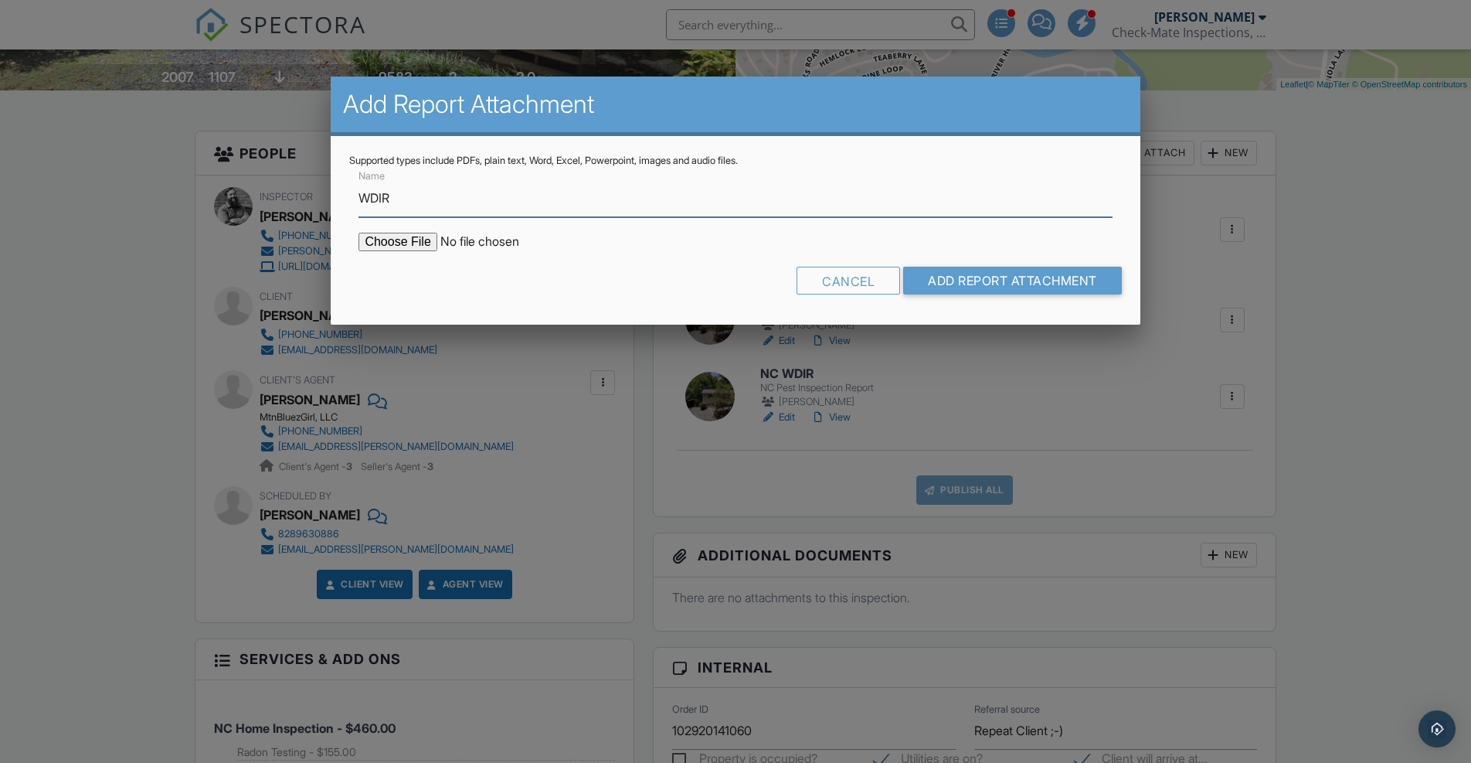
type input "WDIR"
click at [423, 238] on input "file" at bounding box center [489, 242] width 263 height 19
click at [413, 239] on input "file" at bounding box center [489, 242] width 263 height 19
type input "C:\fakepath\144JackPine_WDIR.pdf"
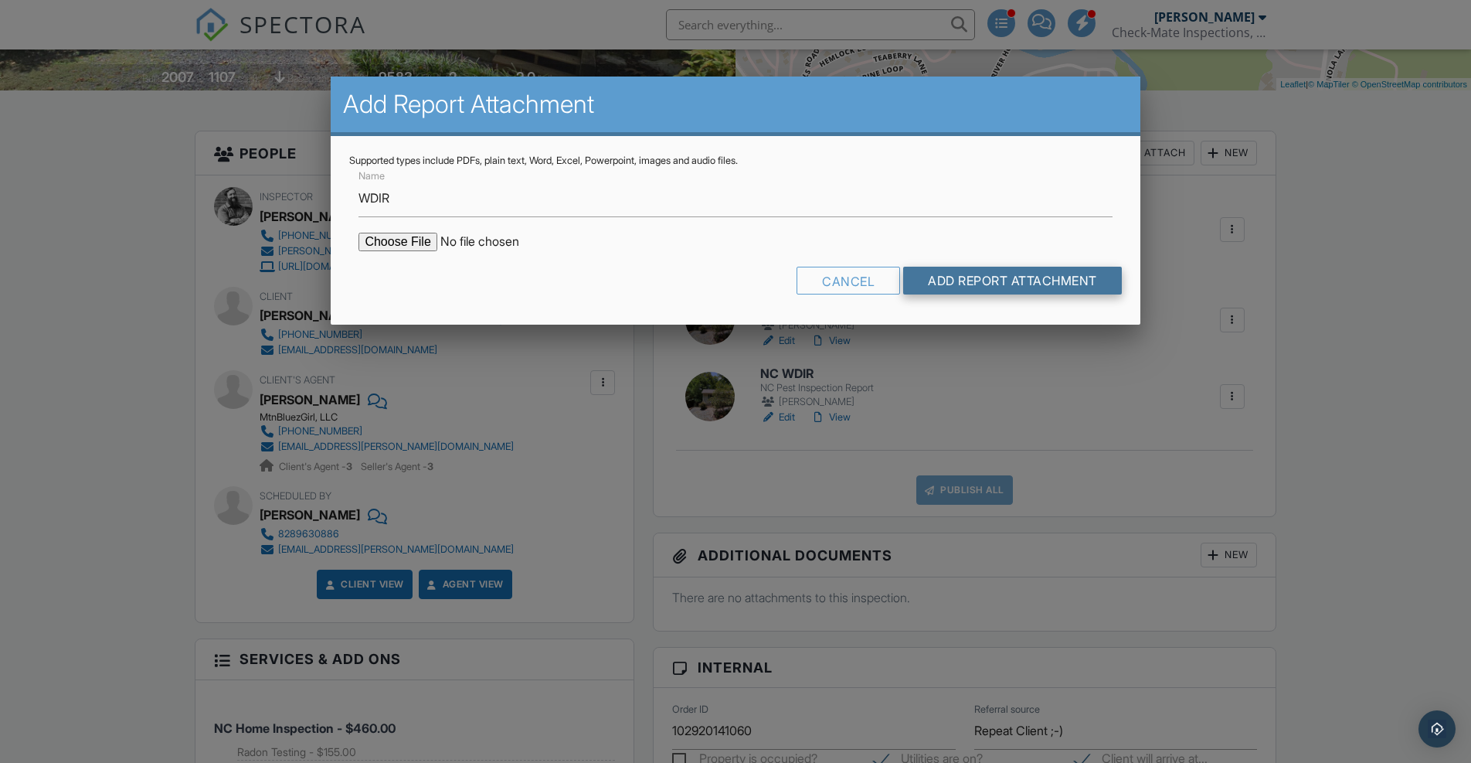
click at [973, 282] on input "Add Report Attachment" at bounding box center [1012, 281] width 219 height 28
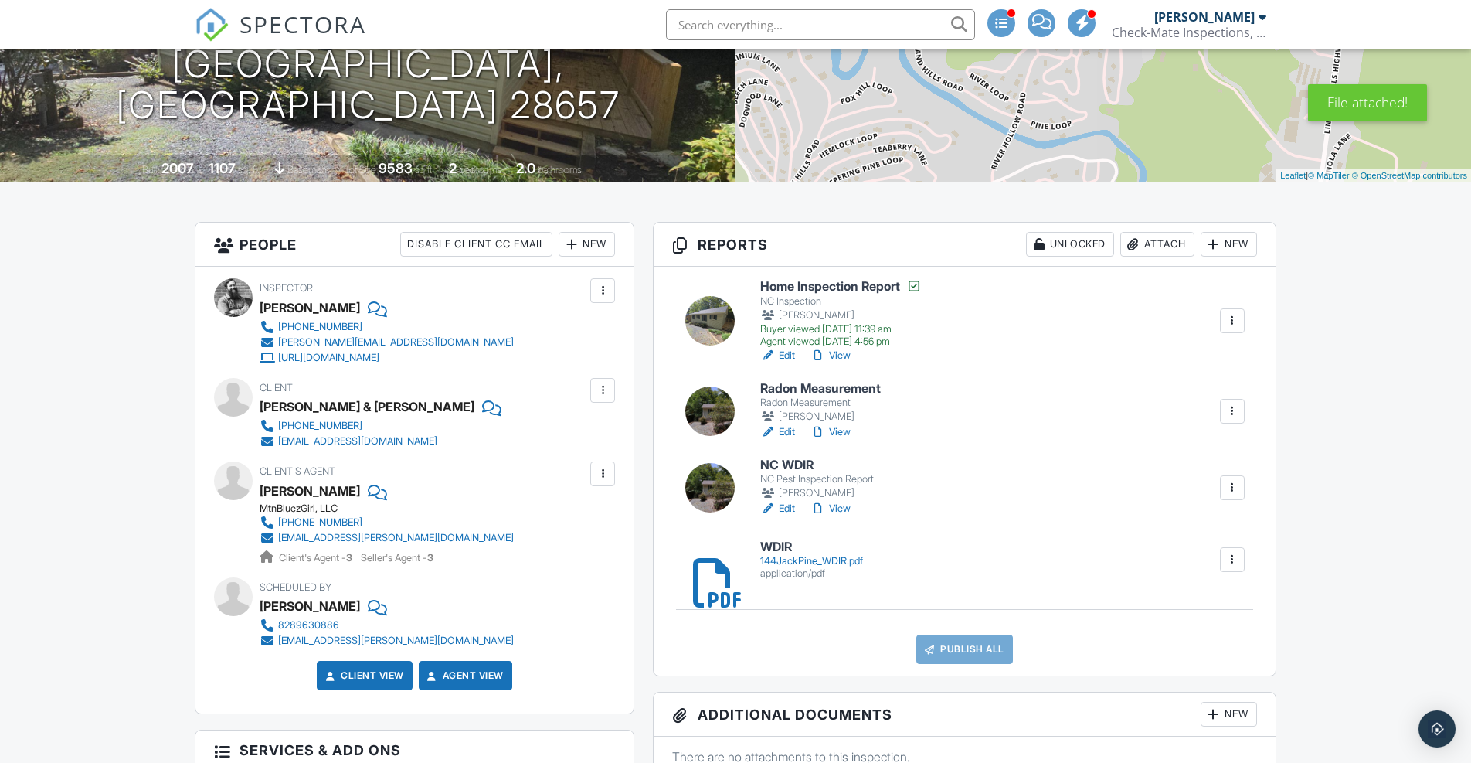
scroll to position [233, 0]
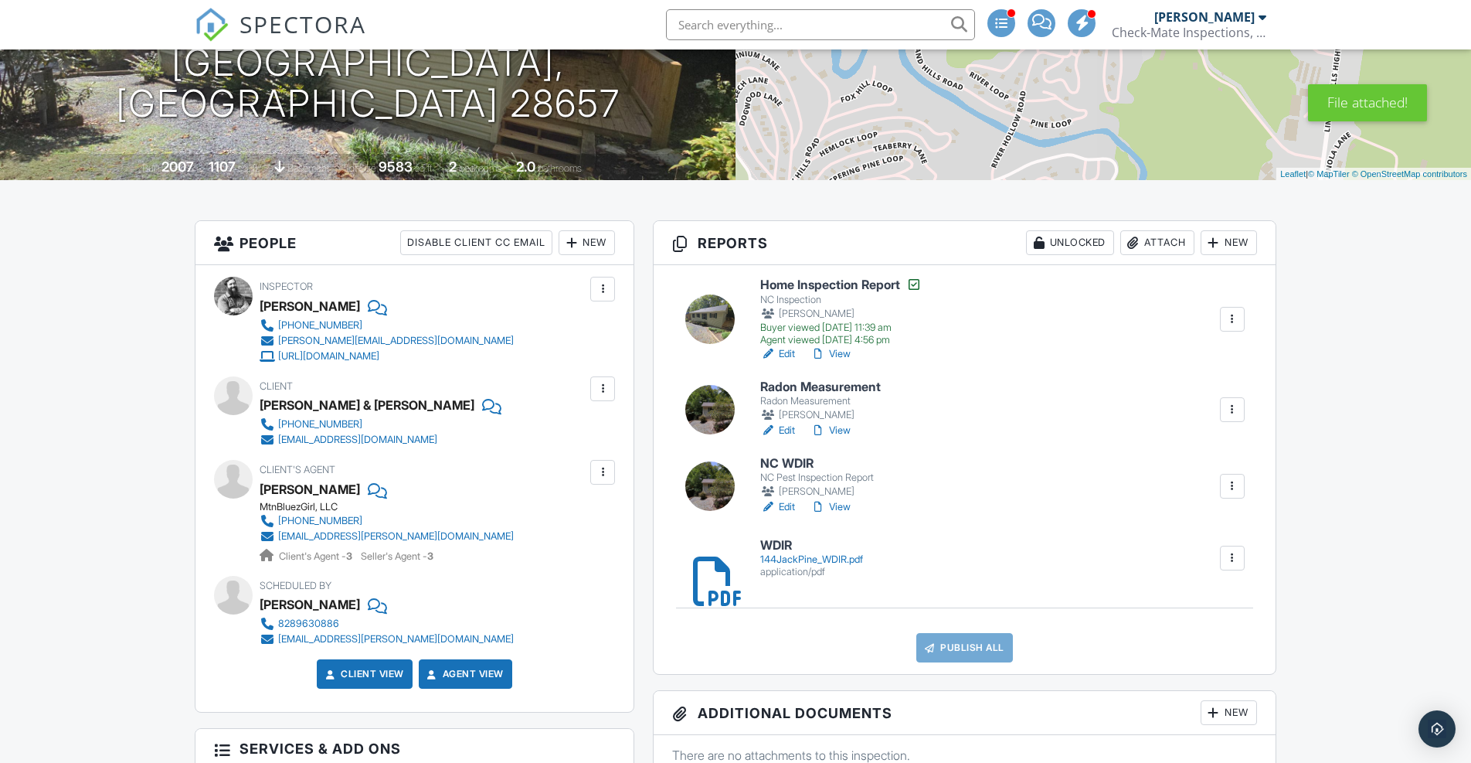
click at [1225, 486] on div at bounding box center [1232, 485] width 15 height 15
click at [1164, 681] on div "Delete" at bounding box center [1163, 678] width 32 height 17
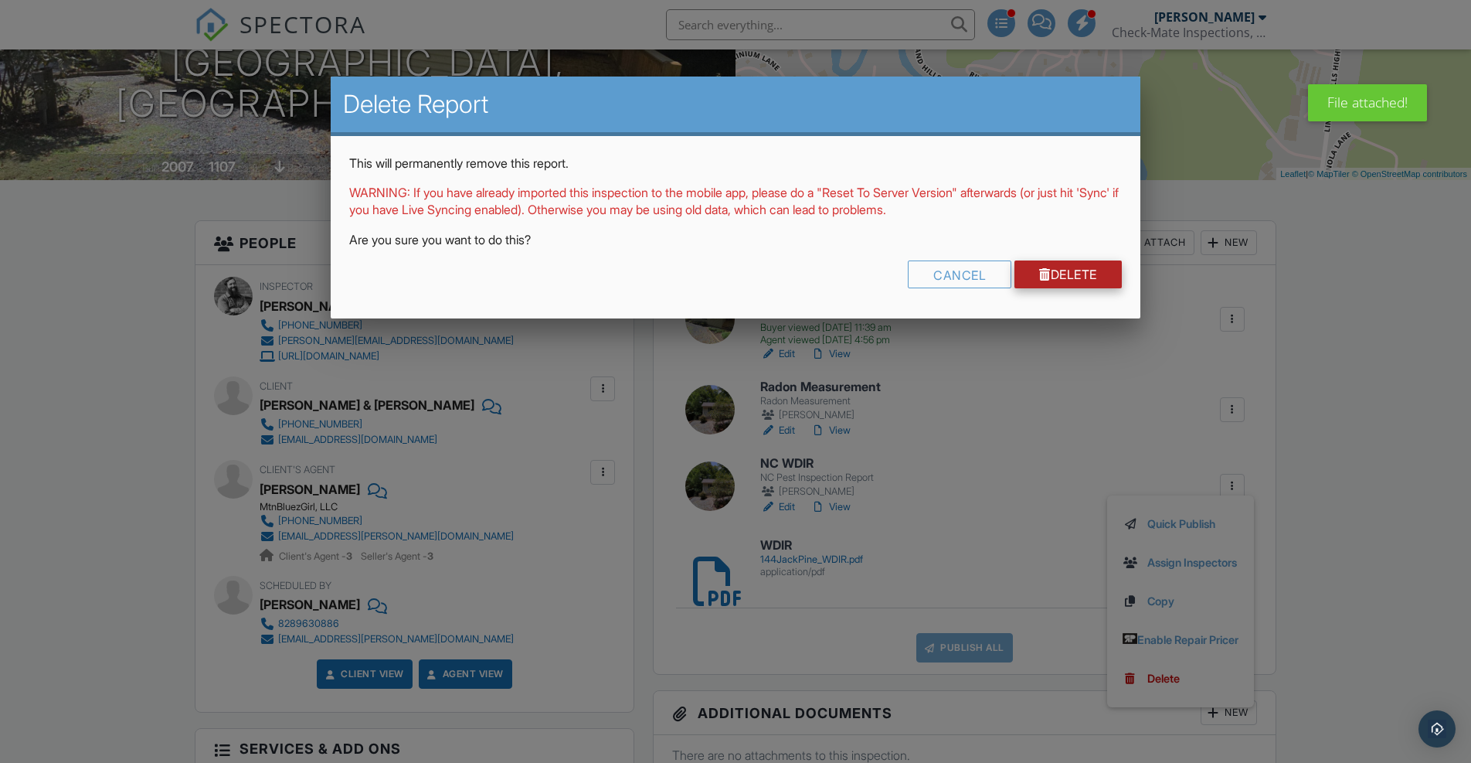
click at [1062, 270] on link "Delete" at bounding box center [1067, 274] width 107 height 28
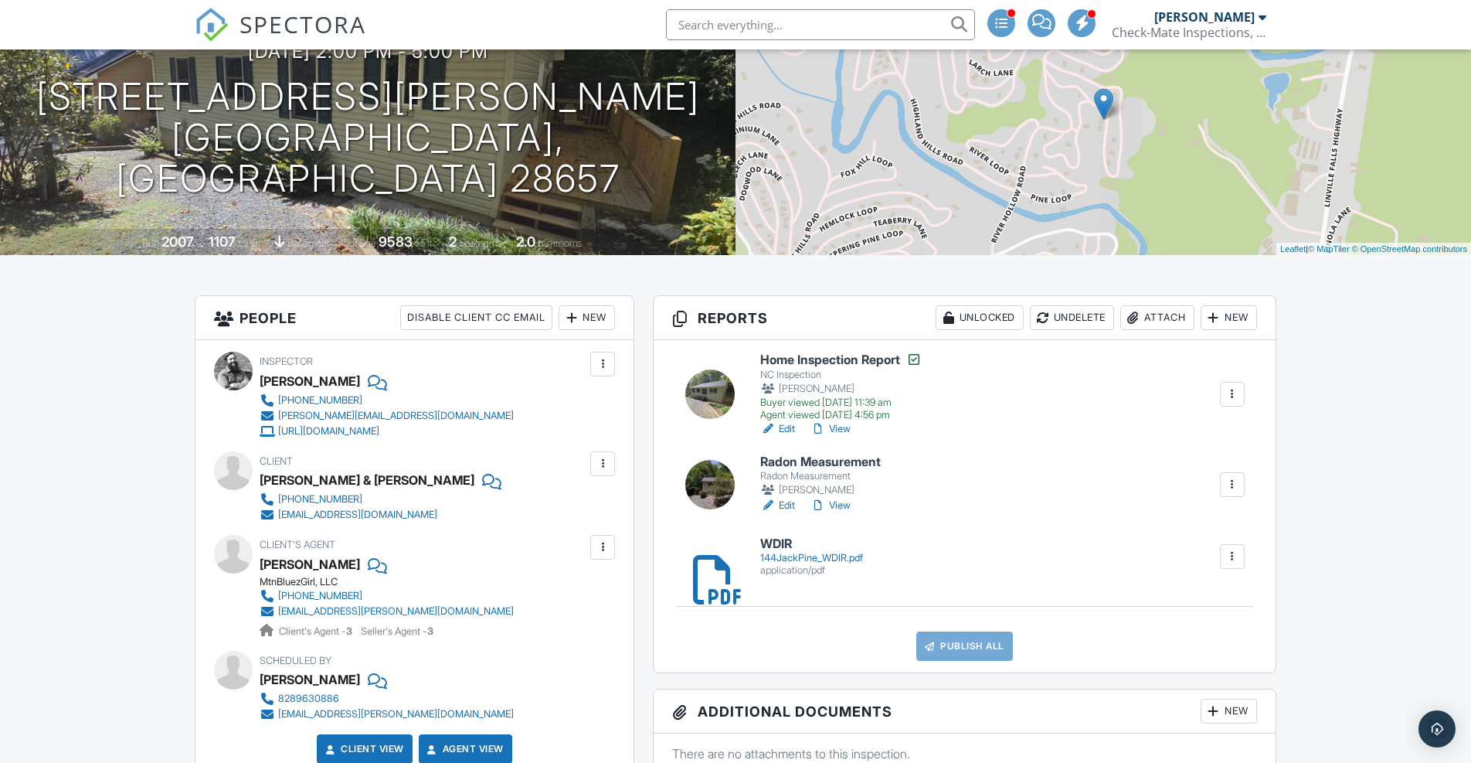
scroll to position [208, 0]
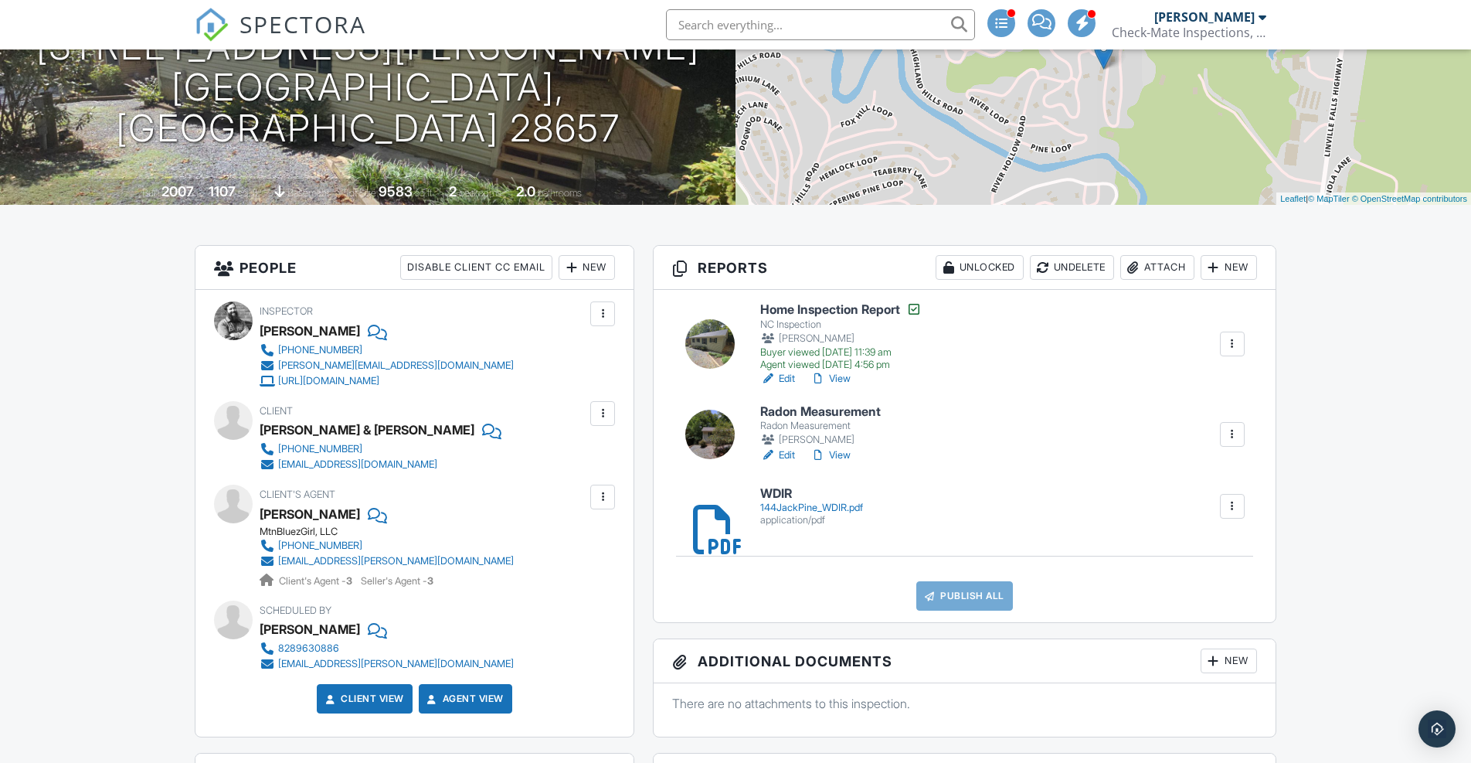
click at [801, 496] on h6 "WDIR" at bounding box center [811, 494] width 103 height 14
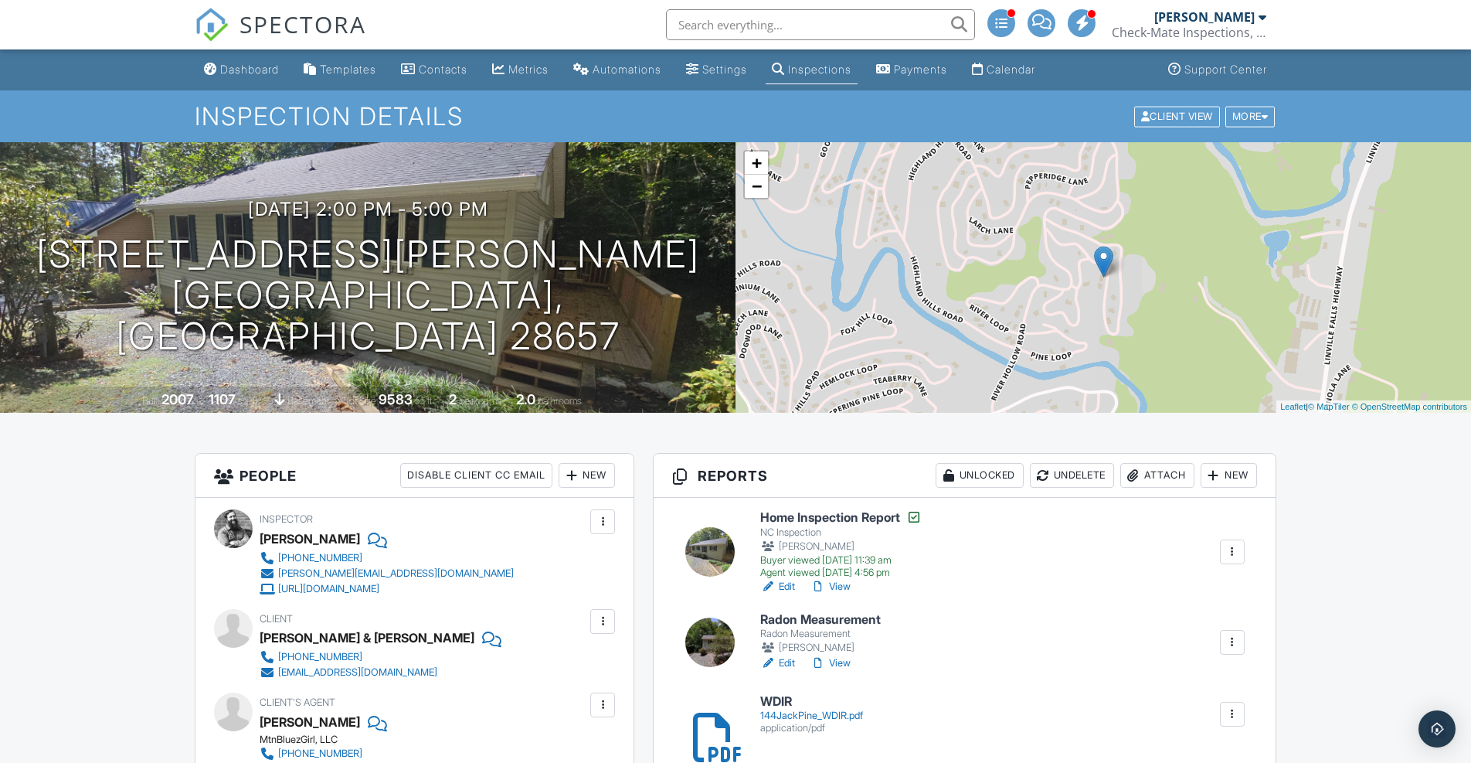
scroll to position [0, 0]
click at [243, 73] on div "Dashboard" at bounding box center [249, 69] width 59 height 13
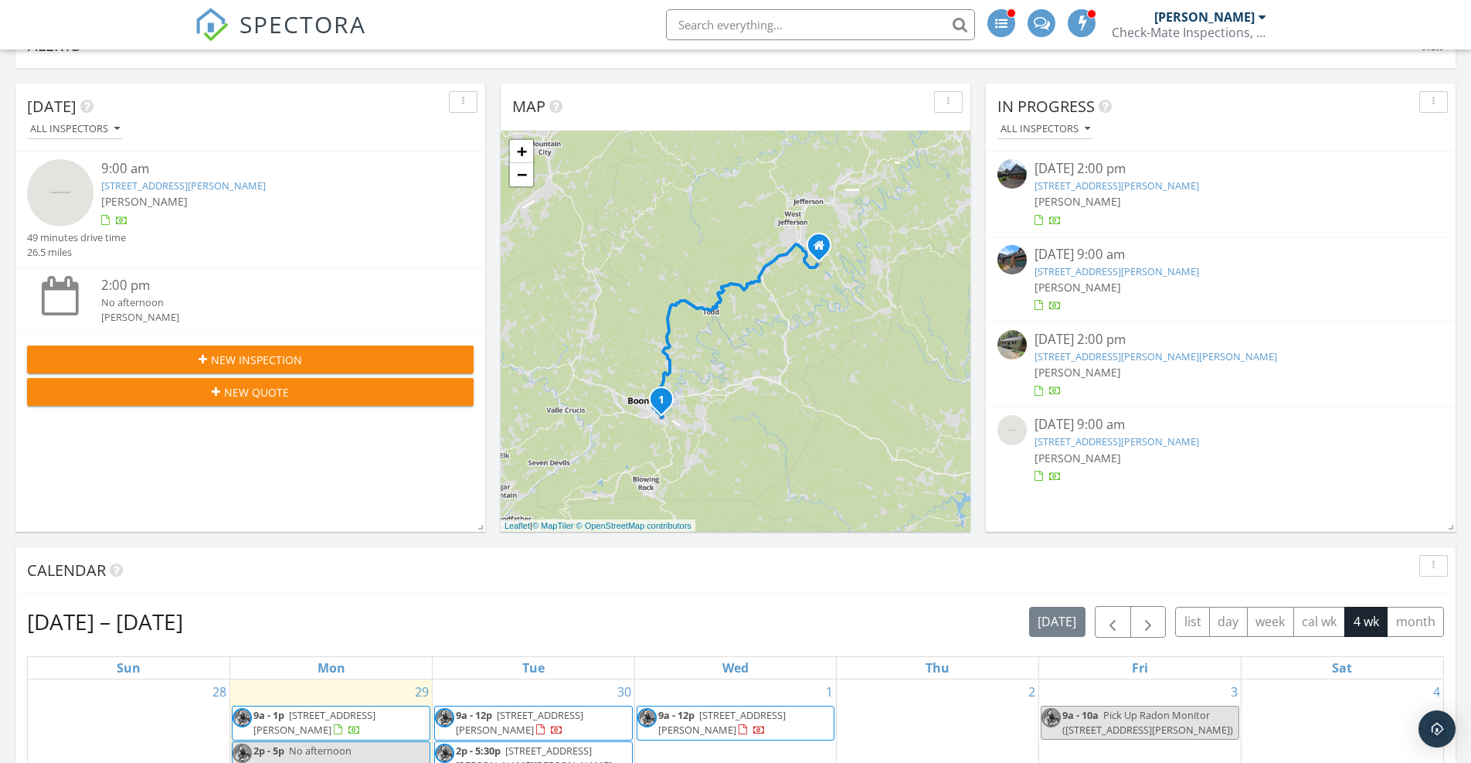
scroll to position [118, 0]
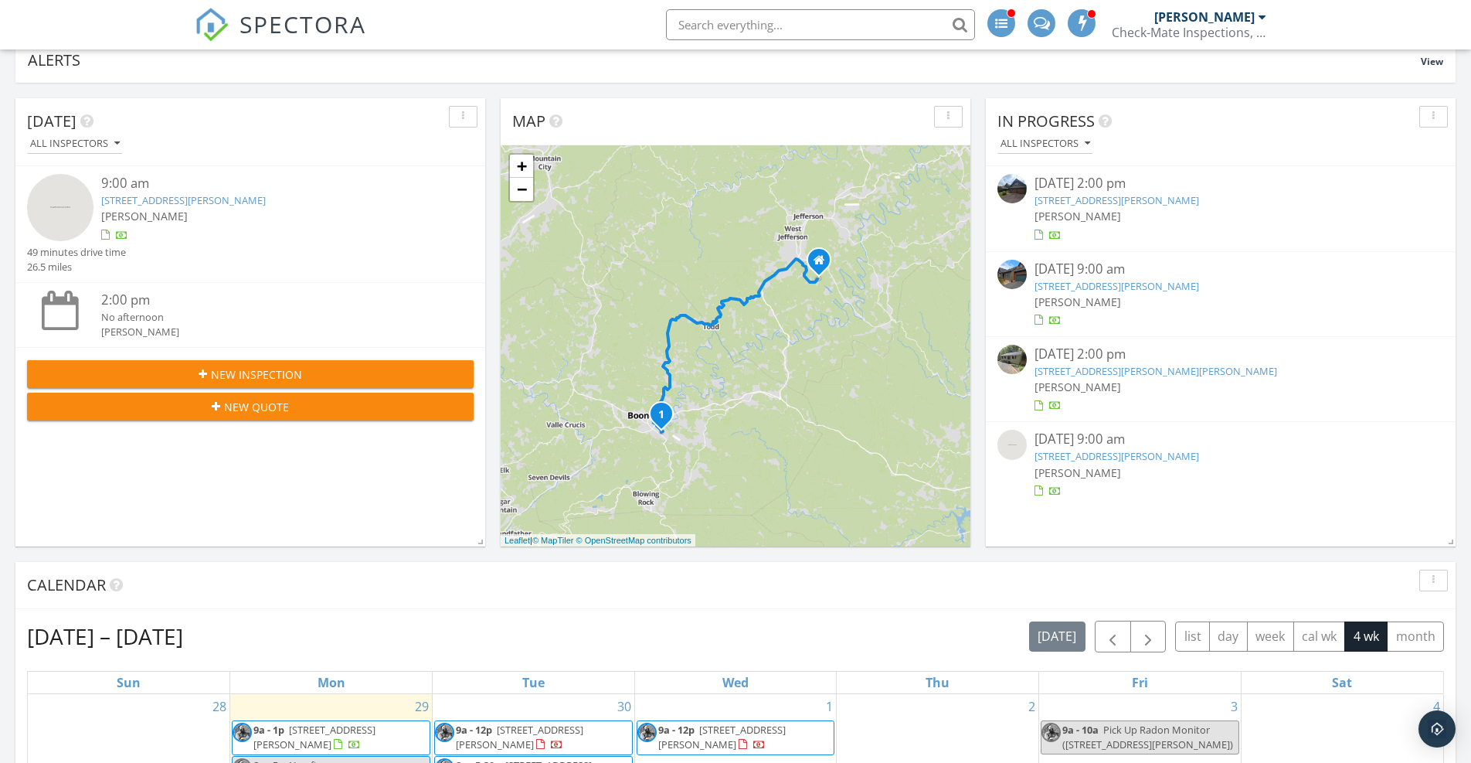
click at [1092, 283] on link "[STREET_ADDRESS][PERSON_NAME]" at bounding box center [1116, 286] width 165 height 14
